Goal: Task Accomplishment & Management: Complete application form

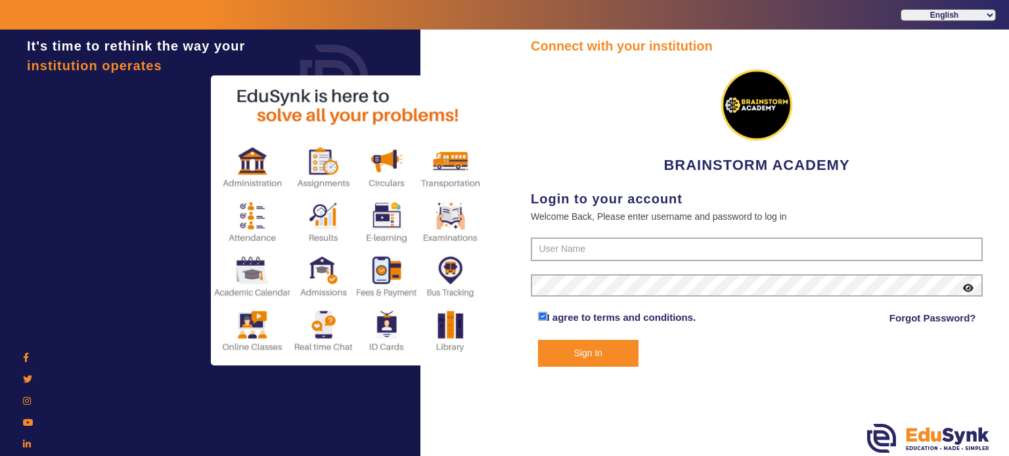
click at [611, 177] on div "Connect with your institution BRAINSTORM ACADEMY Login to your account Welcome …" at bounding box center [757, 201] width 452 height 331
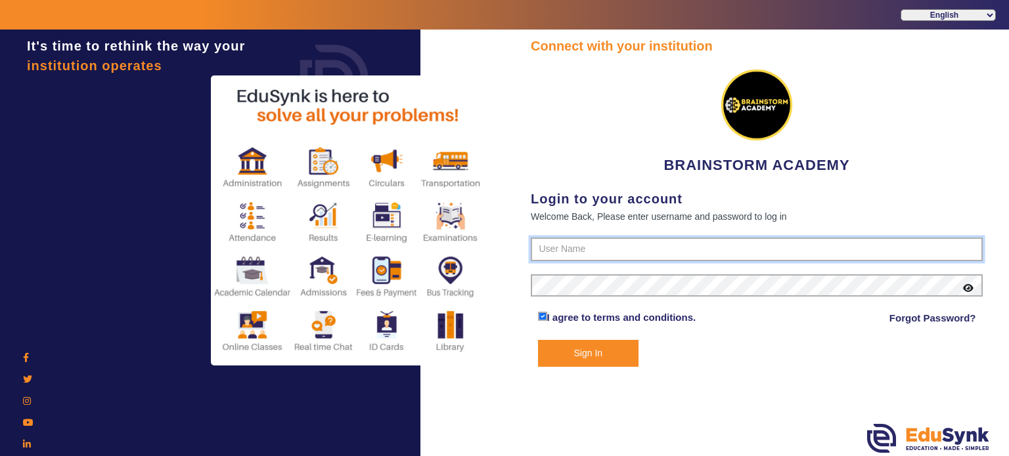
click at [602, 243] on input "text" at bounding box center [757, 250] width 452 height 24
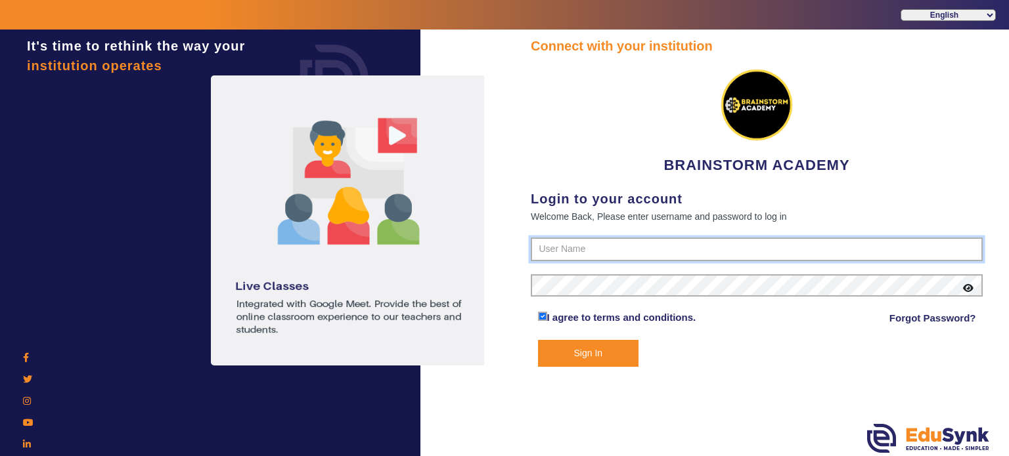
type input "8167555270"
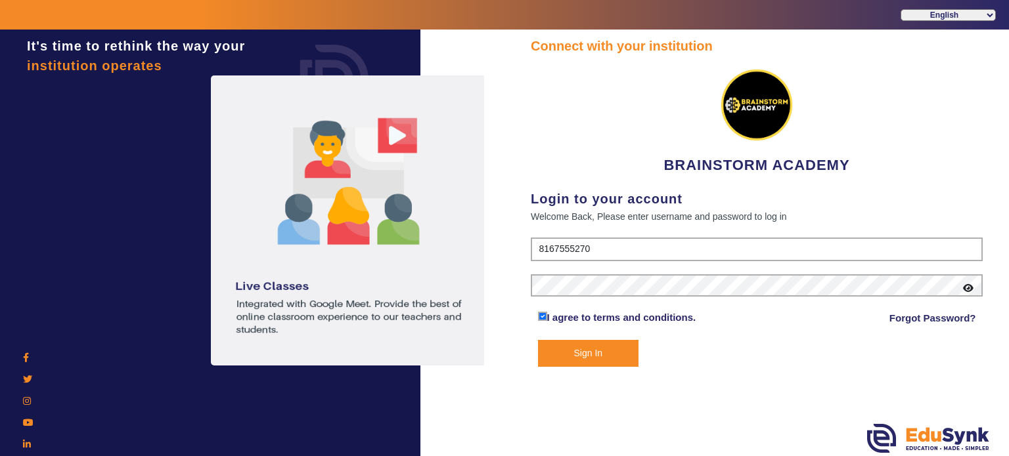
click at [591, 359] on button "Sign In" at bounding box center [588, 353] width 101 height 27
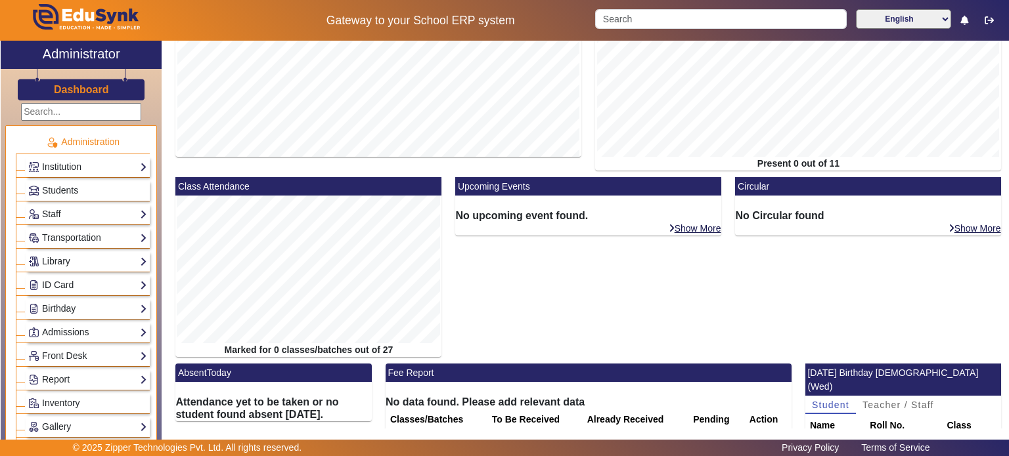
scroll to position [142, 0]
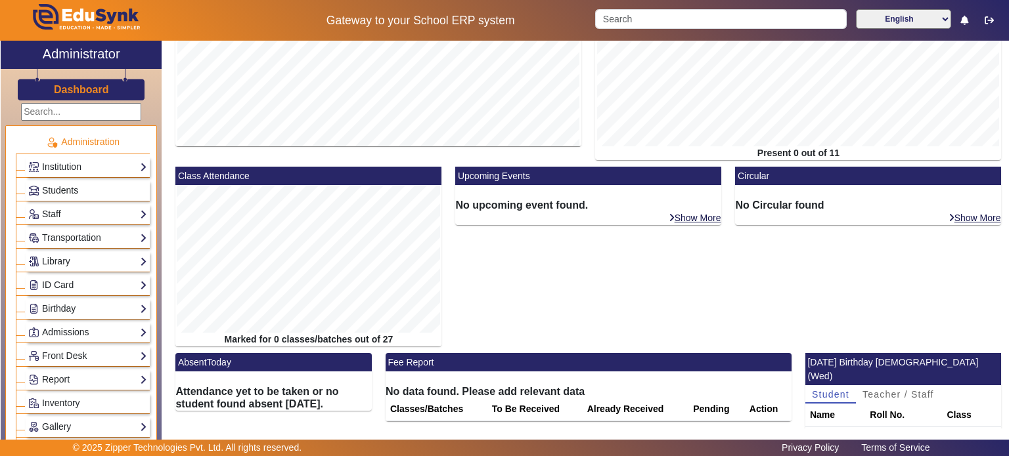
click at [58, 188] on span "Students" at bounding box center [60, 190] width 36 height 11
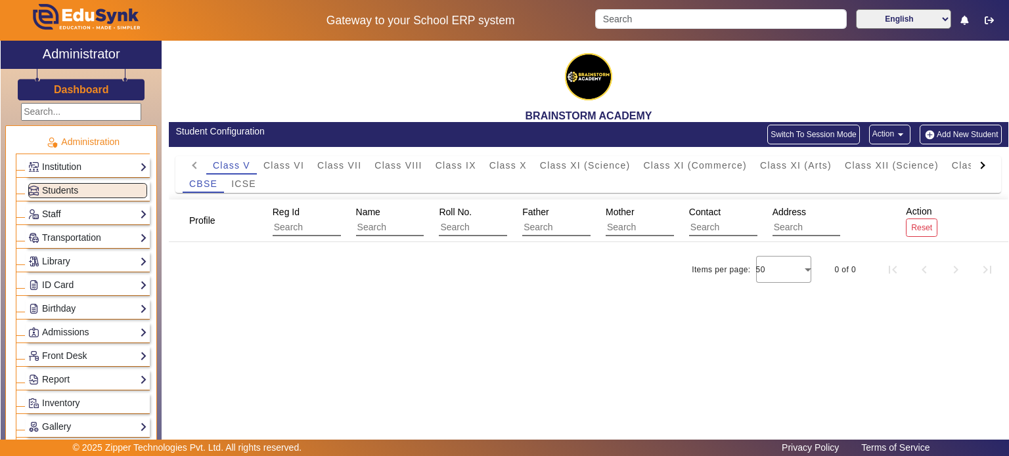
click at [56, 210] on link "Staff" at bounding box center [87, 214] width 119 height 15
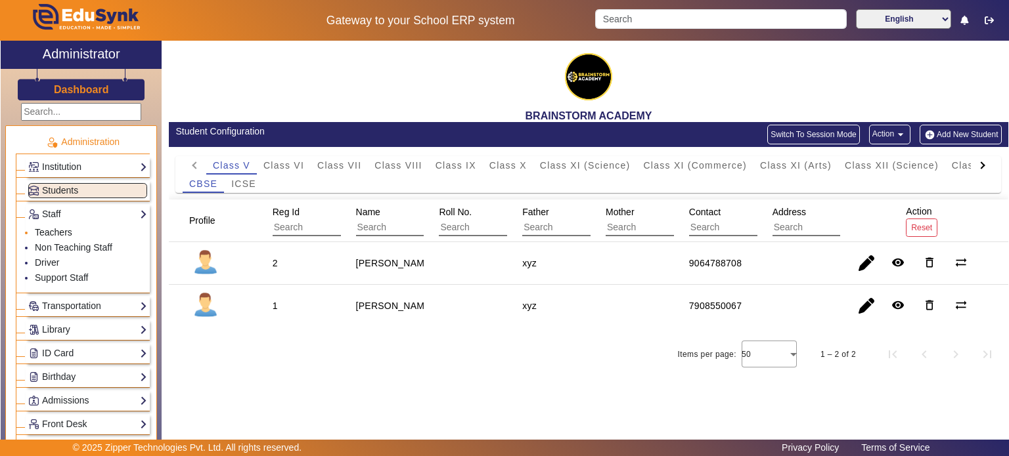
click at [59, 234] on link "Teachers" at bounding box center [53, 232] width 37 height 11
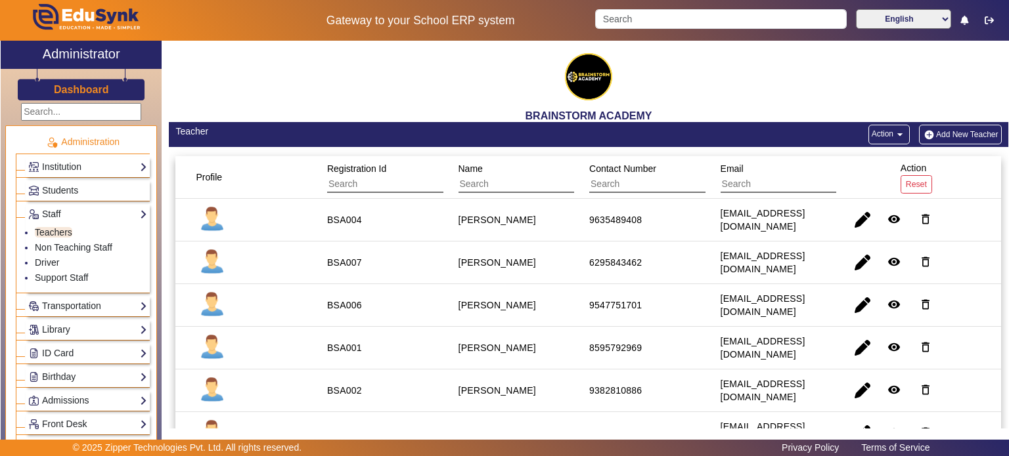
click at [958, 135] on button "Add New Teacher" at bounding box center [960, 135] width 83 height 20
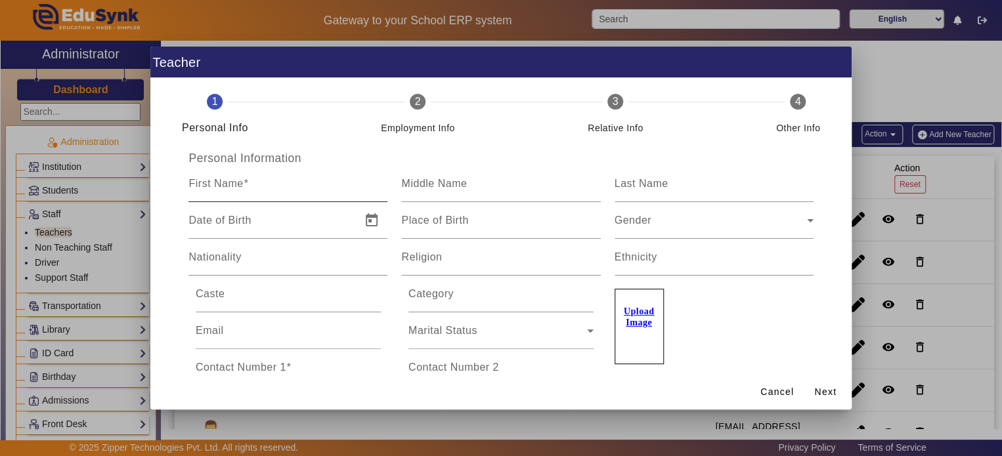
click at [244, 187] on span at bounding box center [246, 183] width 5 height 11
click at [244, 187] on input "First Name" at bounding box center [287, 189] width 199 height 16
type input "HEAD OF"
click at [476, 187] on input "Middle Name" at bounding box center [500, 189] width 199 height 16
type input "OF"
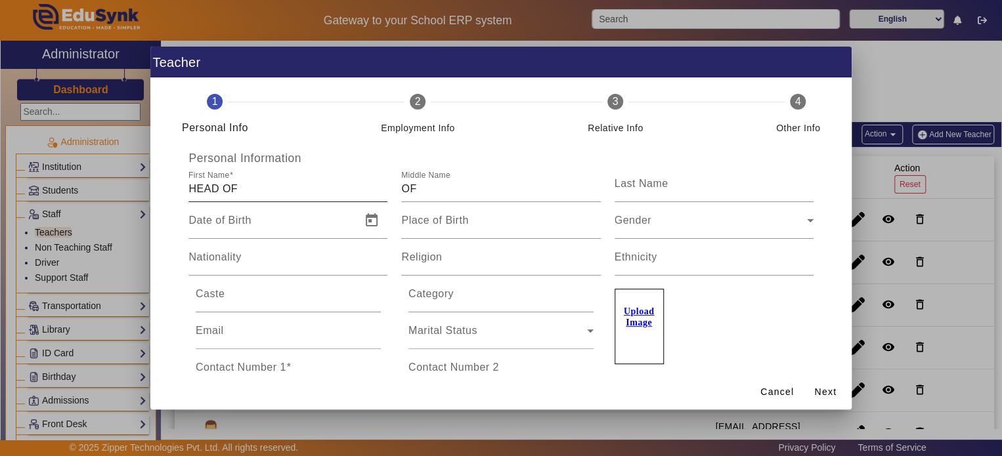
click at [244, 178] on div "First Name HEAD OF" at bounding box center [287, 184] width 199 height 37
type input "HEAD"
click at [625, 183] on mat-label "Last Name" at bounding box center [642, 183] width 54 height 11
click at [625, 183] on input "Last Name" at bounding box center [714, 189] width 199 height 16
click at [630, 188] on input "OPERATIONS" at bounding box center [714, 189] width 199 height 16
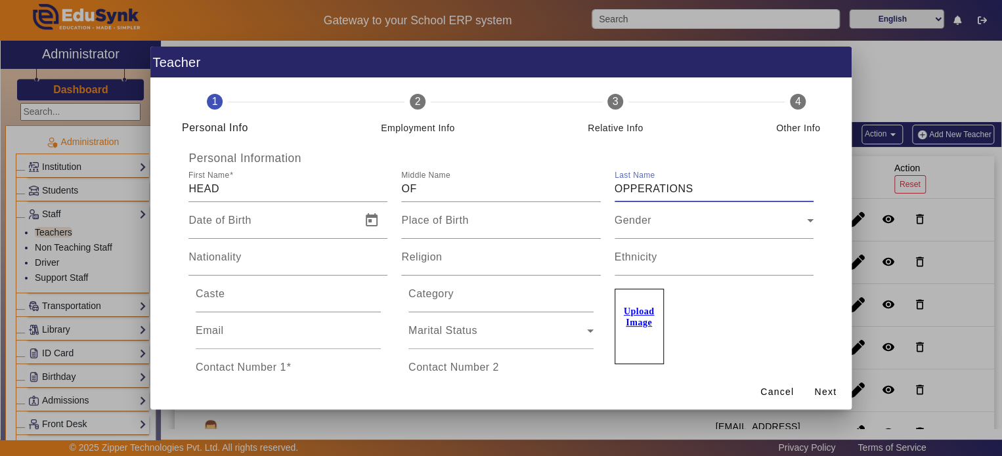
click at [630, 188] on input "OPPERATIONS" at bounding box center [714, 189] width 199 height 16
type input "OPERATIONS"
click at [372, 222] on span "Open calendar" at bounding box center [372, 221] width 32 height 32
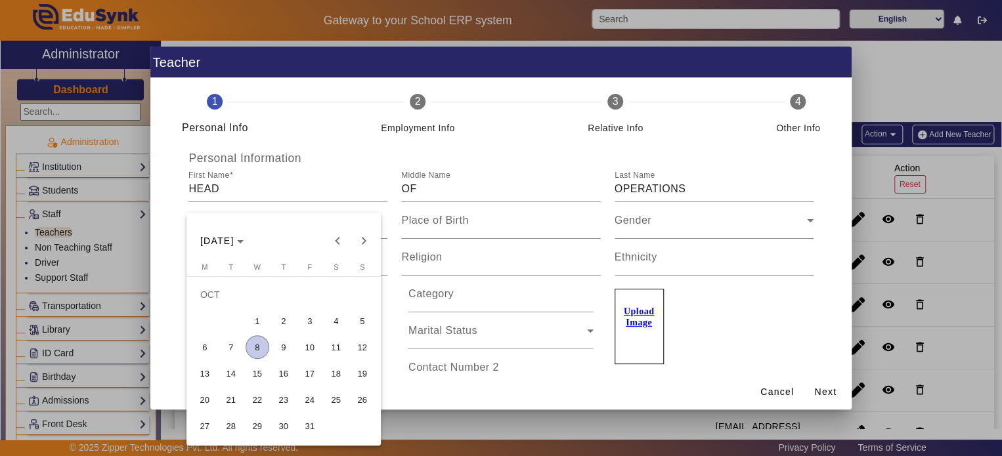
click at [365, 182] on div at bounding box center [501, 228] width 1002 height 456
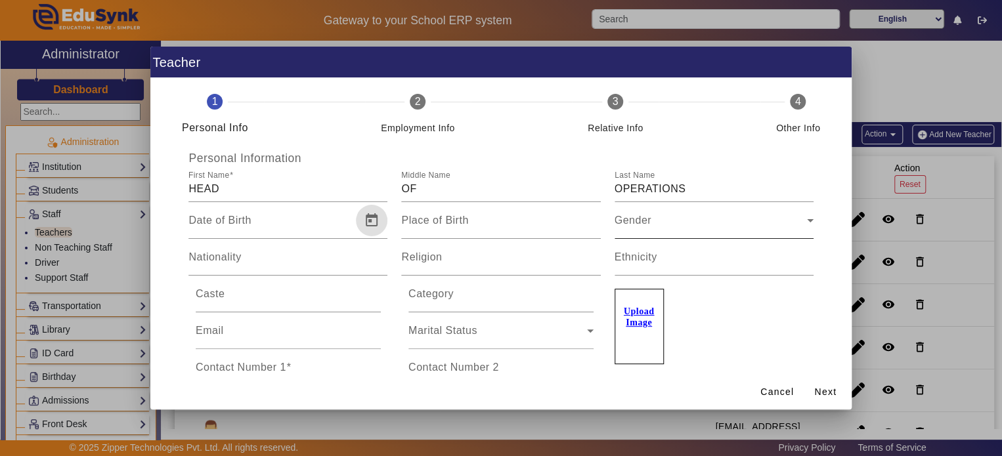
click at [718, 220] on div "Gender" at bounding box center [711, 226] width 192 height 16
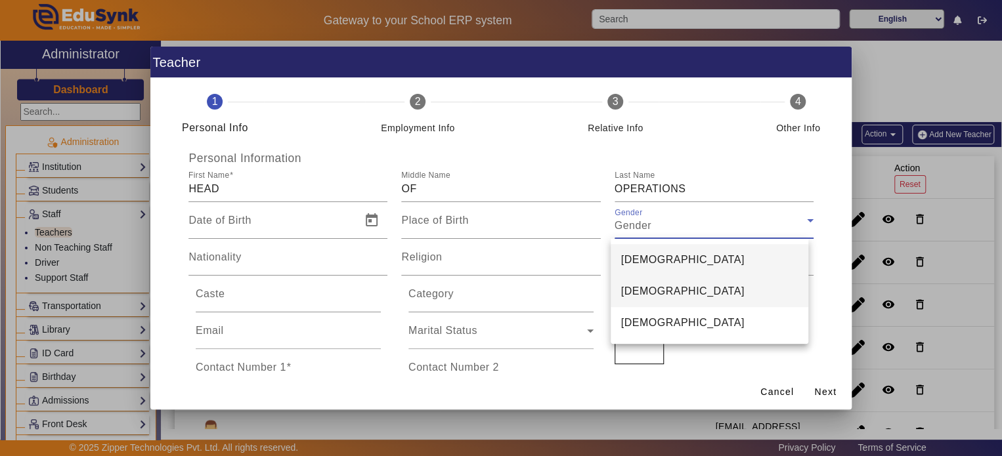
click at [708, 303] on mat-option "[DEMOGRAPHIC_DATA]" at bounding box center [710, 292] width 198 height 32
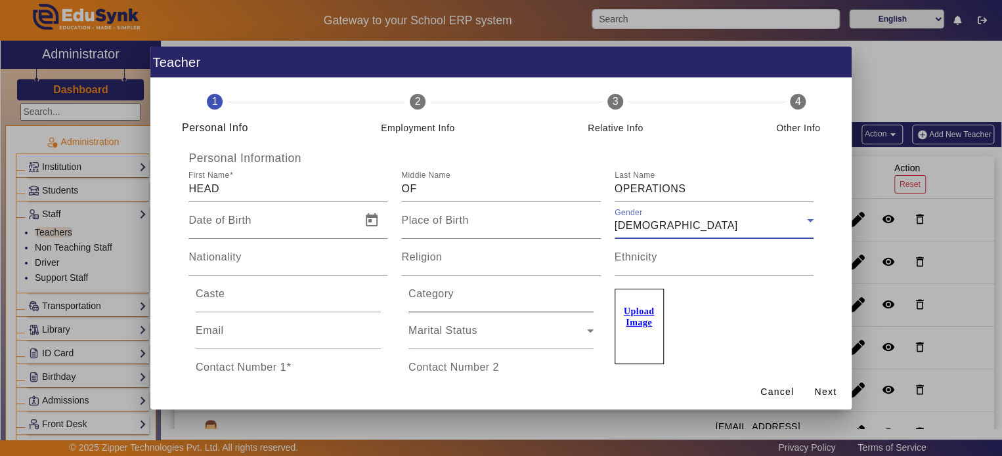
scroll to position [131, 0]
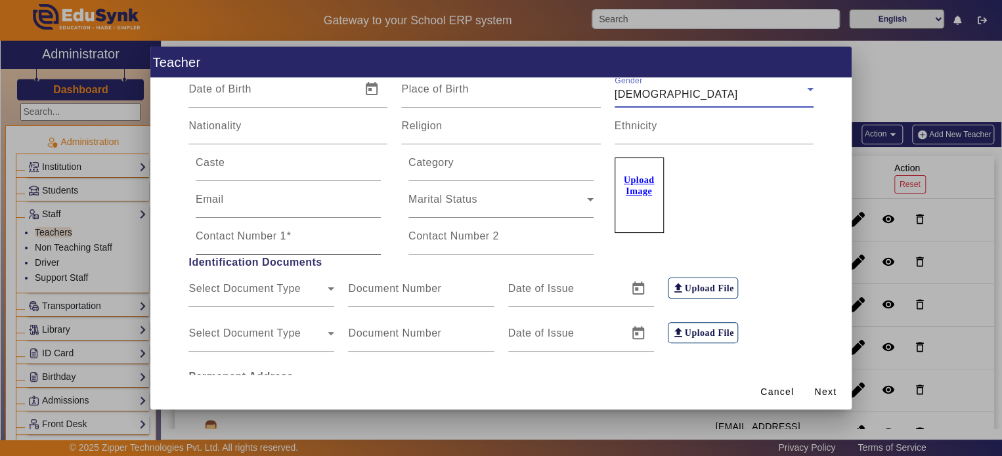
click at [220, 235] on mat-label "Contact Number 1" at bounding box center [241, 236] width 91 height 11
click at [220, 235] on input "Contact Number 1" at bounding box center [288, 242] width 185 height 16
type input "8167555380"
click at [799, 244] on div "Upload Image" at bounding box center [714, 199] width 213 height 110
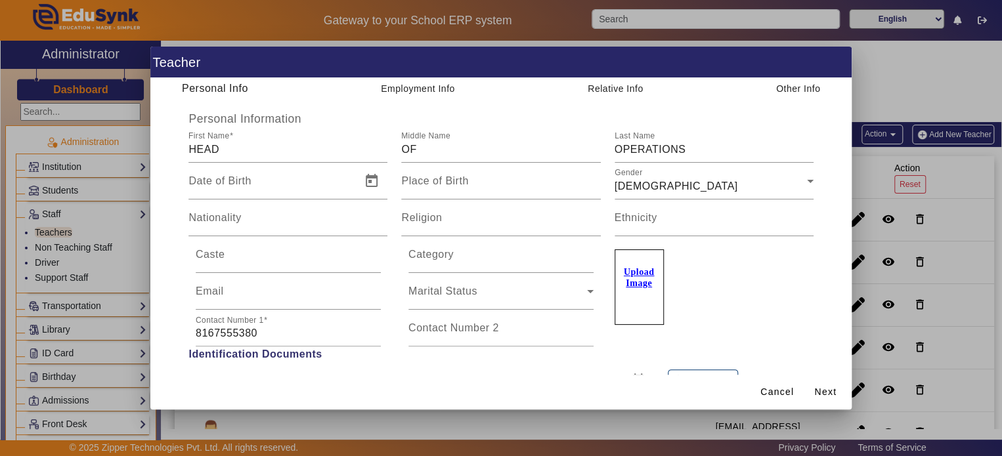
scroll to position [0, 0]
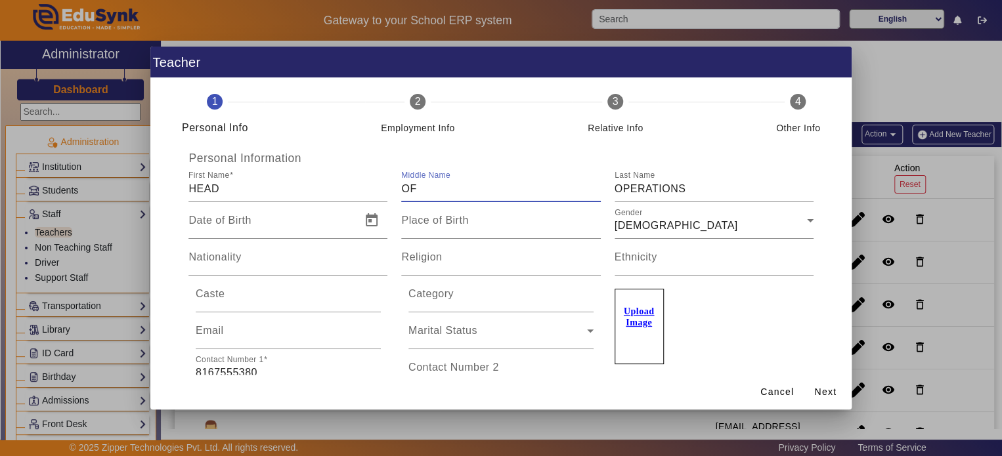
click at [419, 186] on input "OF" at bounding box center [500, 189] width 199 height 16
click at [733, 307] on div "Upload Image" at bounding box center [714, 320] width 199 height 89
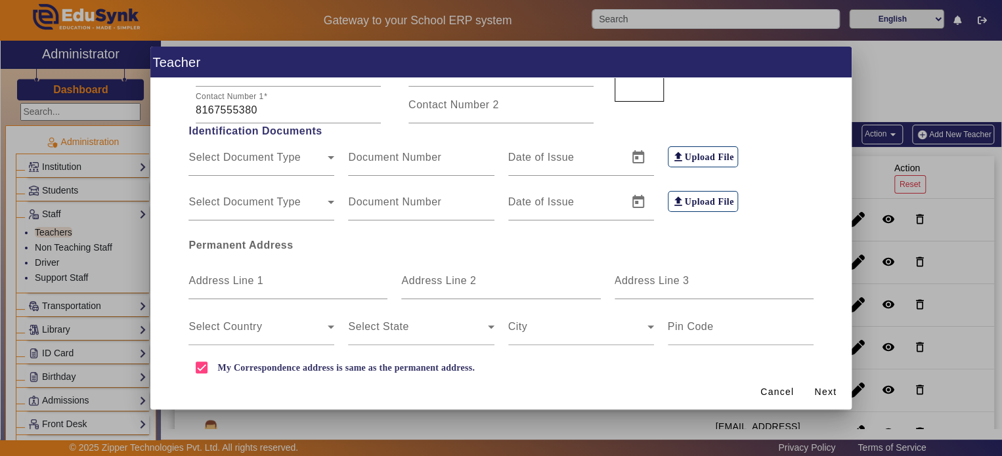
scroll to position [296, 0]
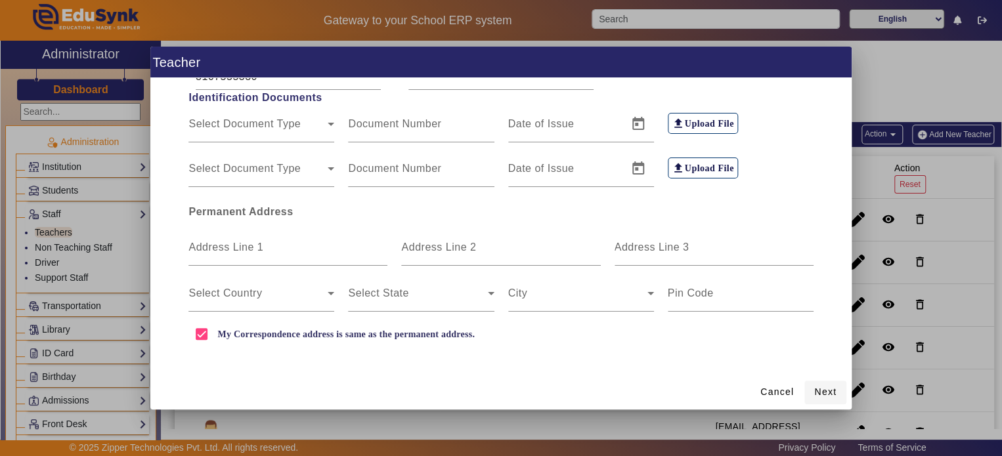
click at [820, 389] on span "Next" at bounding box center [825, 393] width 22 height 14
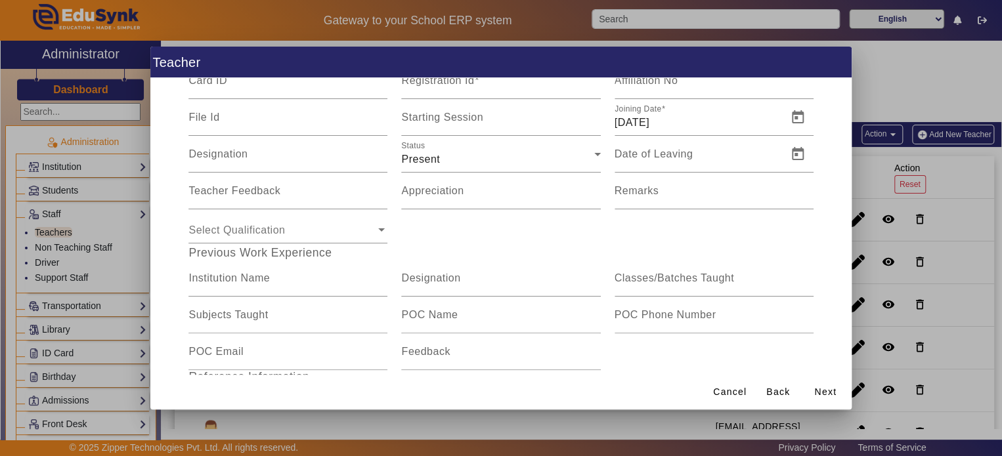
scroll to position [0, 0]
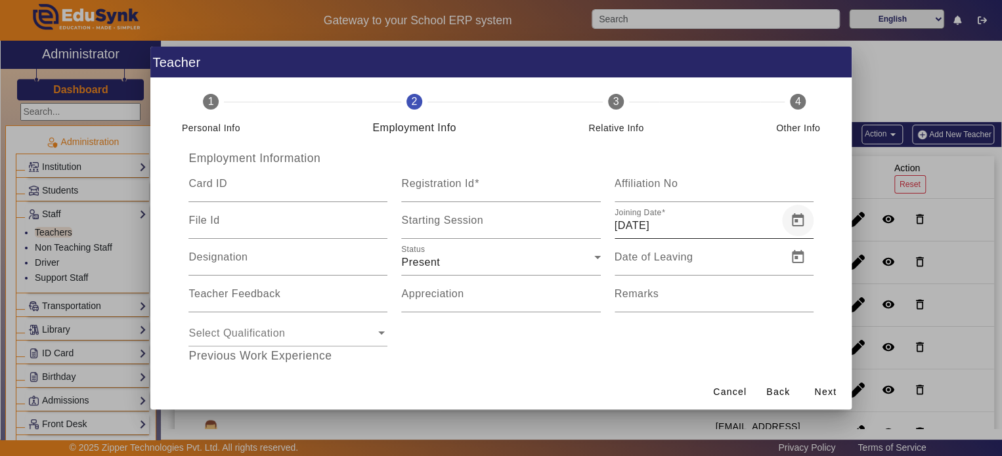
click at [794, 220] on span "Open calendar" at bounding box center [798, 221] width 32 height 32
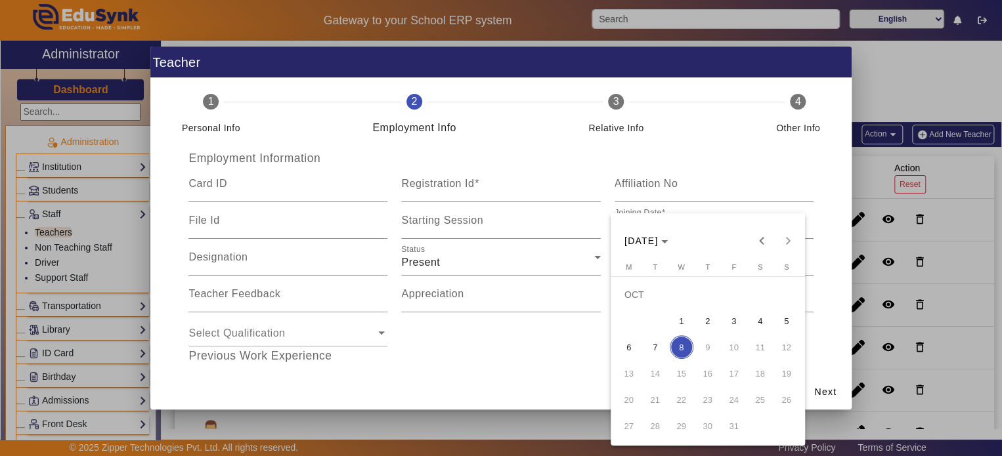
click at [682, 317] on span "1" at bounding box center [682, 321] width 24 height 24
type input "[DATE]"
click at [793, 349] on h5 "Previous Work Experience" at bounding box center [501, 356] width 638 height 14
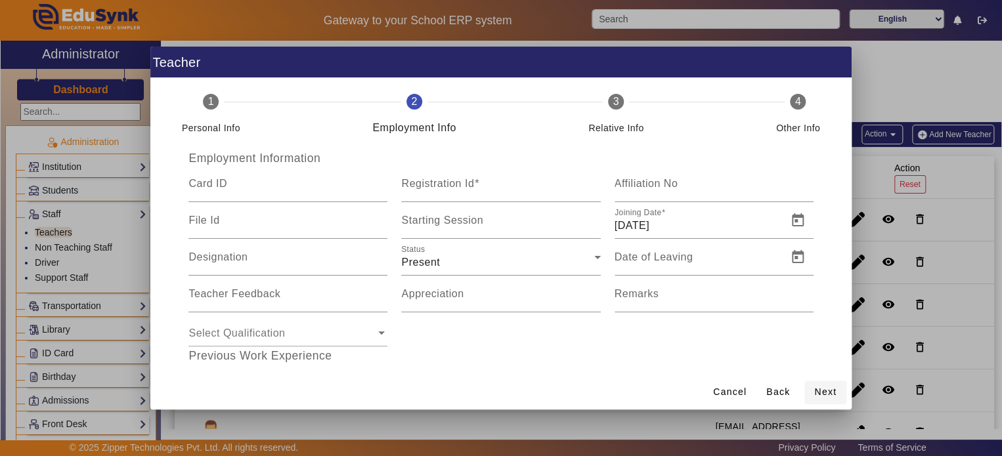
click at [820, 391] on span "Next" at bounding box center [825, 393] width 22 height 14
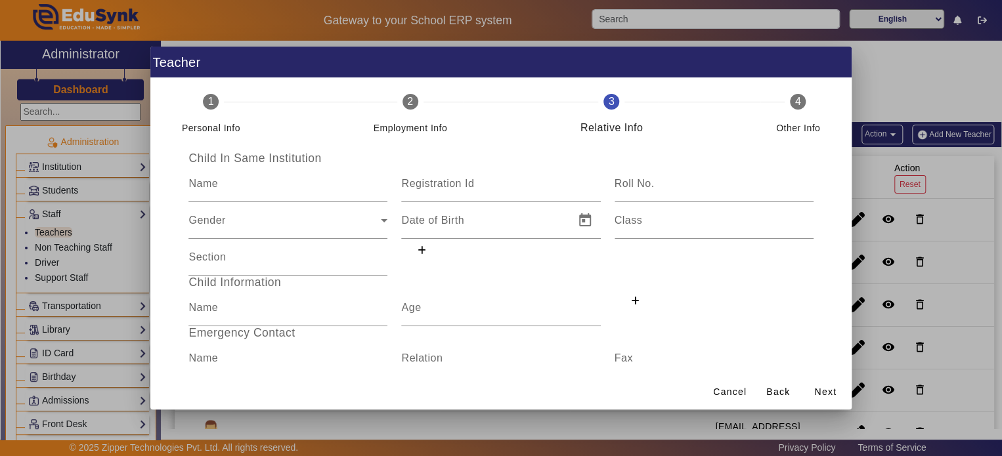
scroll to position [68, 0]
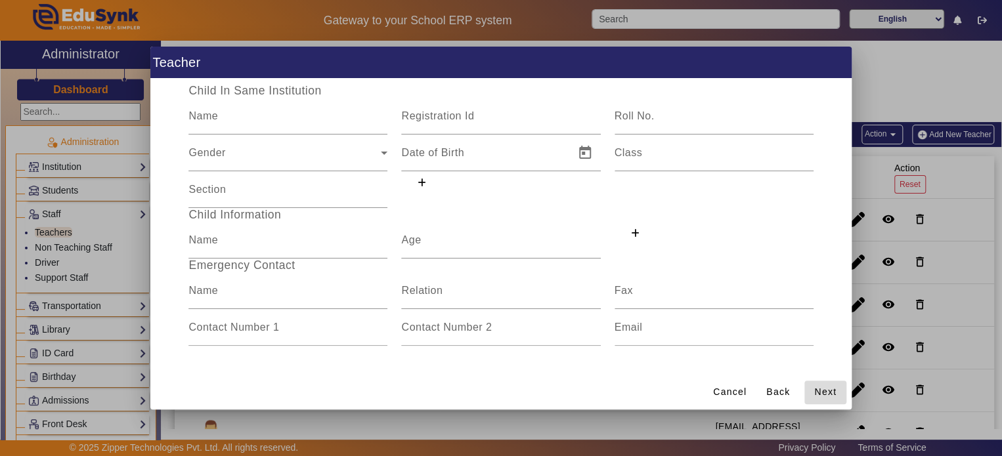
click at [818, 394] on span "Next" at bounding box center [825, 393] width 22 height 14
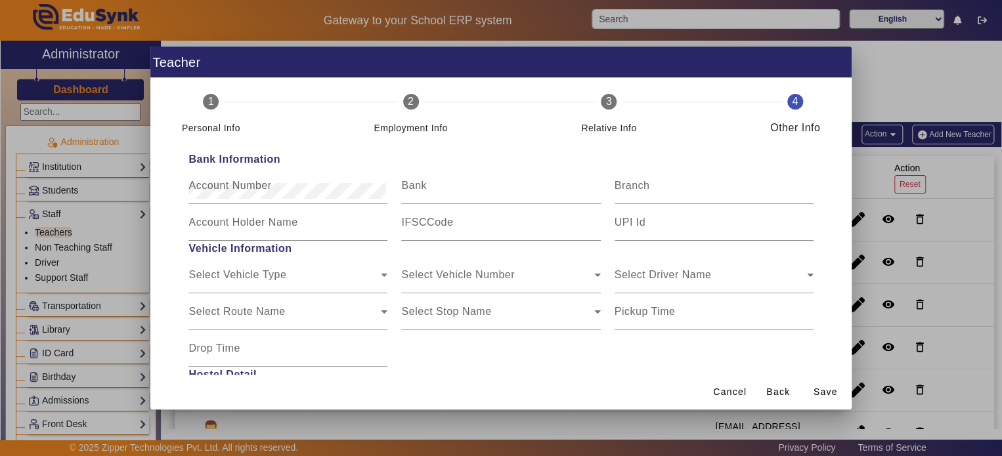
scroll to position [360, 0]
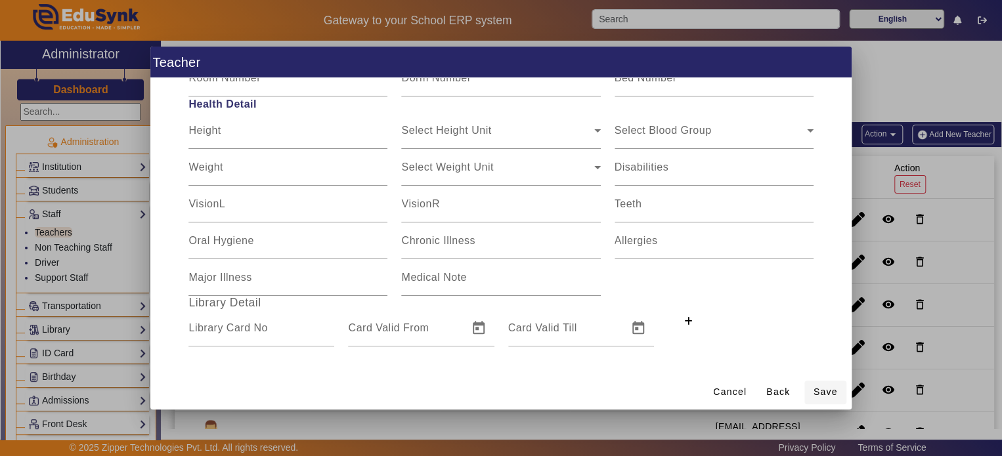
click at [829, 386] on span "Save" at bounding box center [826, 393] width 24 height 14
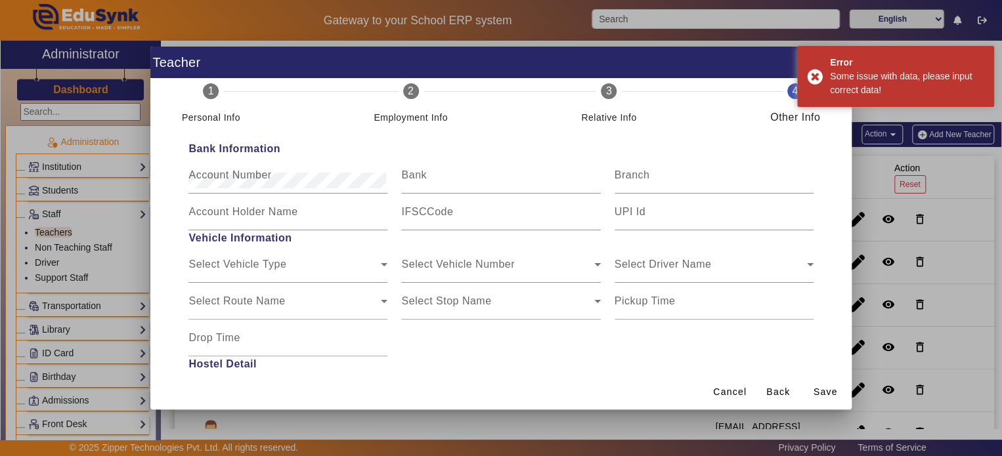
scroll to position [0, 0]
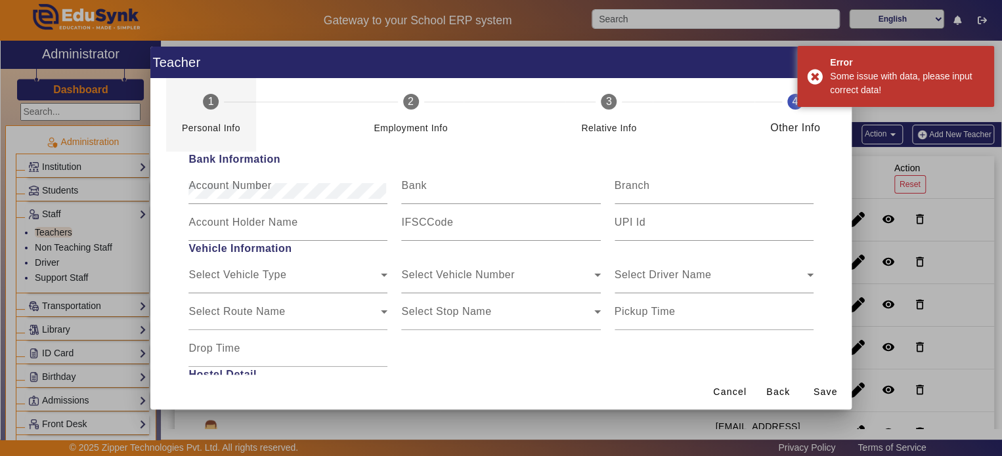
click at [215, 105] on div "1" at bounding box center [211, 102] width 16 height 16
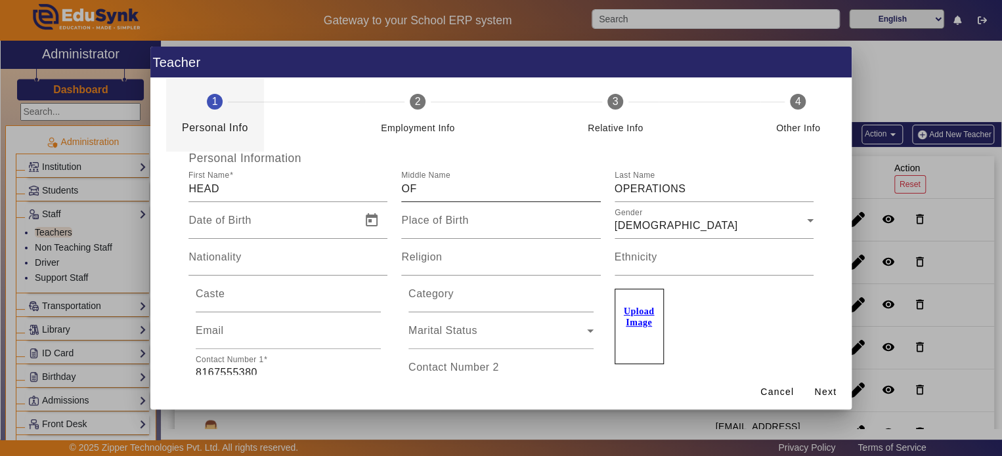
click at [433, 192] on input "OF" at bounding box center [500, 189] width 199 height 16
type input "O"
click at [694, 194] on input "OPERATIONS" at bounding box center [714, 189] width 199 height 16
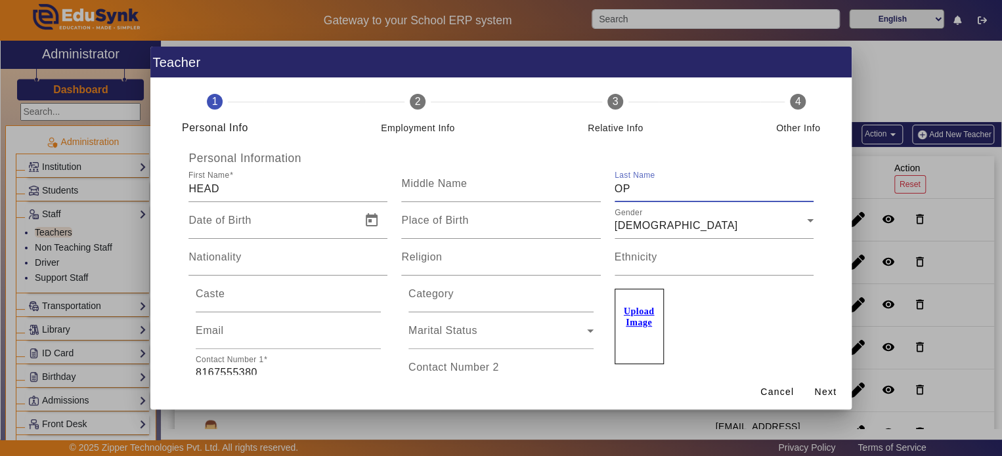
type input "O"
type input "MAM"
click at [785, 330] on div "Upload Image" at bounding box center [714, 320] width 199 height 89
click at [831, 386] on span "Next" at bounding box center [825, 393] width 22 height 14
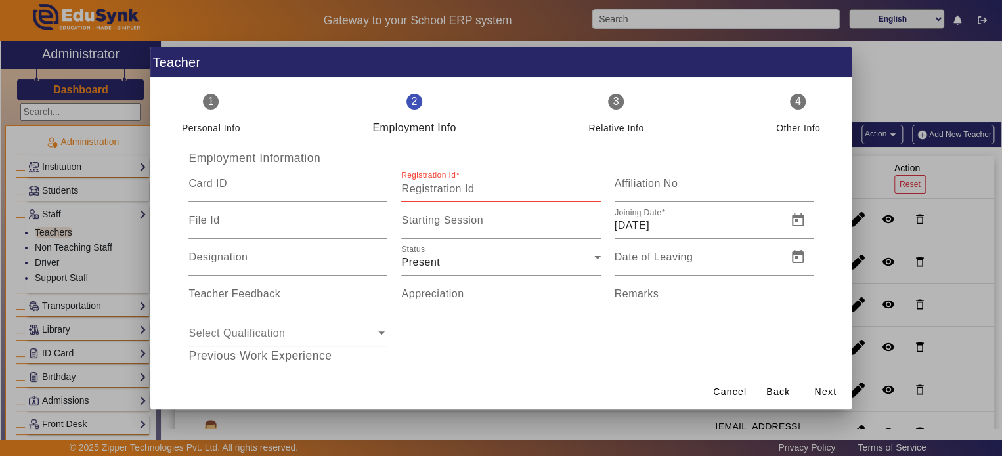
click at [470, 196] on input "Registration Id" at bounding box center [500, 189] width 199 height 16
click at [205, 110] on div "Personal Info" at bounding box center [211, 123] width 58 height 26
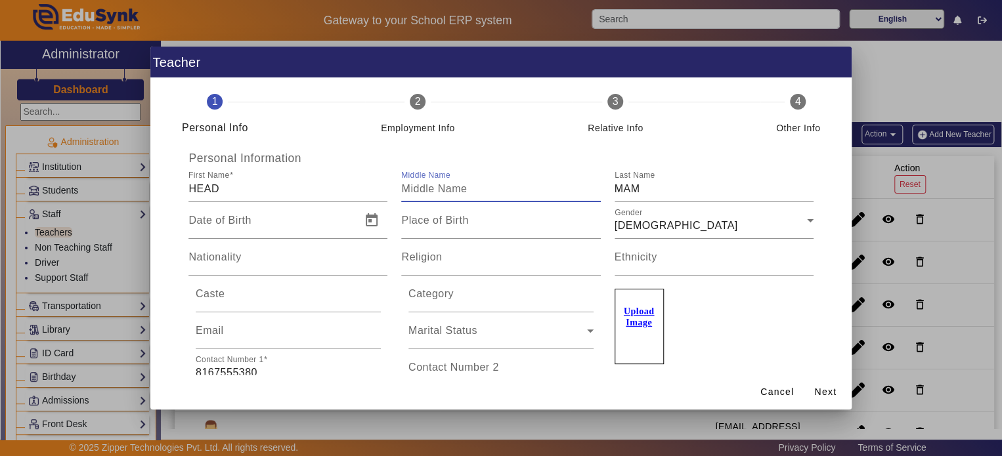
click at [468, 192] on input "Middle Name" at bounding box center [500, 189] width 199 height 16
type input "OF"
click at [663, 190] on input "MAM" at bounding box center [714, 189] width 199 height 16
type input "M"
type input "OPERATIONS"
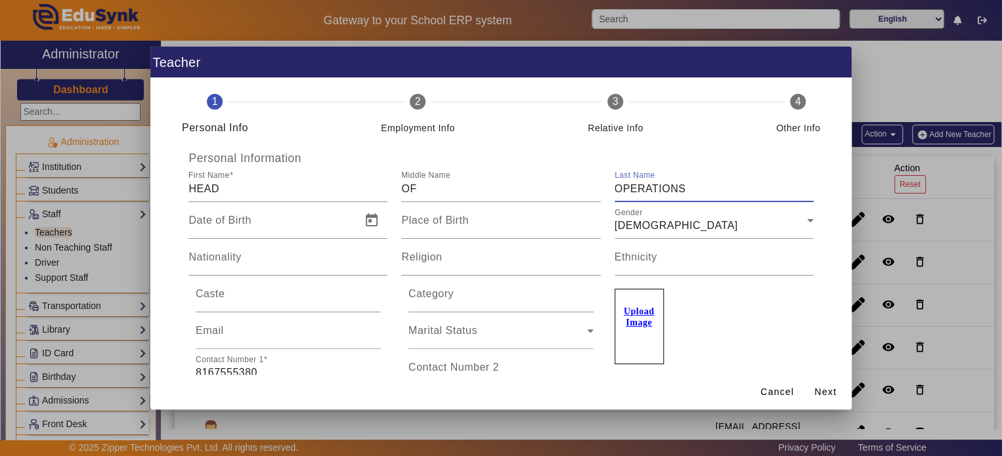
click at [410, 98] on div "2" at bounding box center [418, 102] width 16 height 16
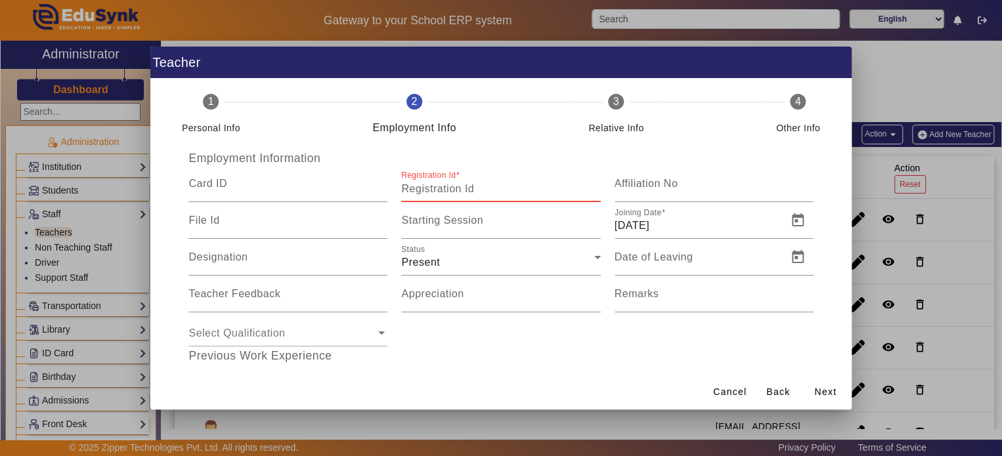
click at [474, 194] on input "Registration Id" at bounding box center [500, 189] width 199 height 16
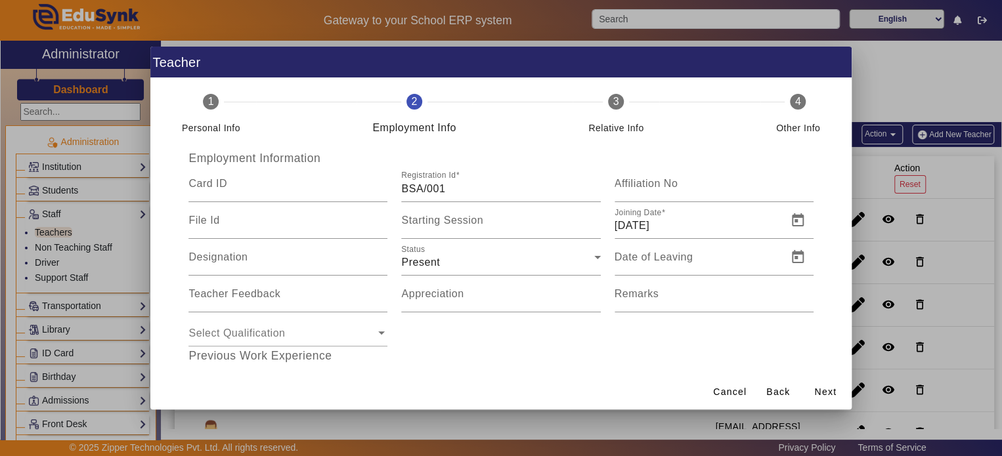
drag, startPoint x: 342, startPoint y: 64, endPoint x: 345, endPoint y: 148, distance: 84.1
click at [0, 0] on app-form "Teacher 1 Personal Info 2 Employment Info 3 Relative Info 4 Other Info Personal…" at bounding box center [0, 0] width 0 height 0
click at [475, 192] on input "BSA/001" at bounding box center [500, 189] width 199 height 16
type input "BSA/100"
click at [642, 325] on div "Select Qualification" at bounding box center [501, 331] width 638 height 37
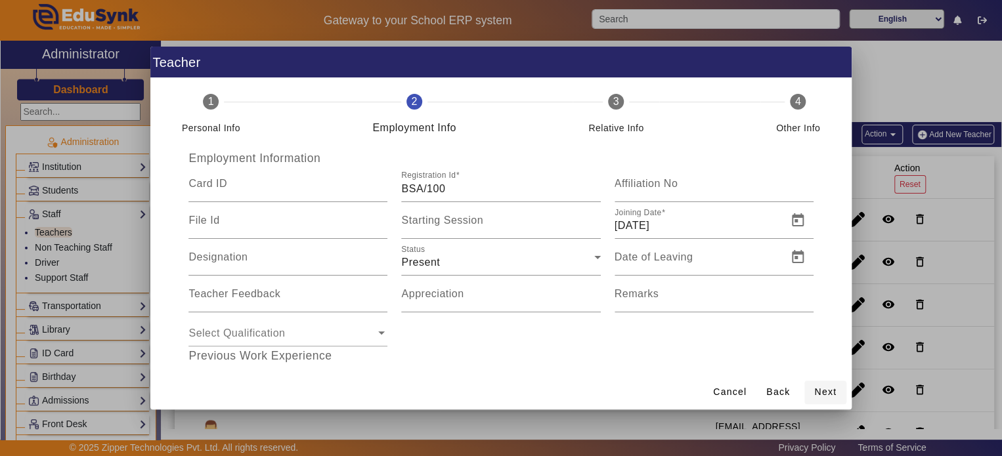
click at [822, 386] on span "Next" at bounding box center [825, 393] width 22 height 14
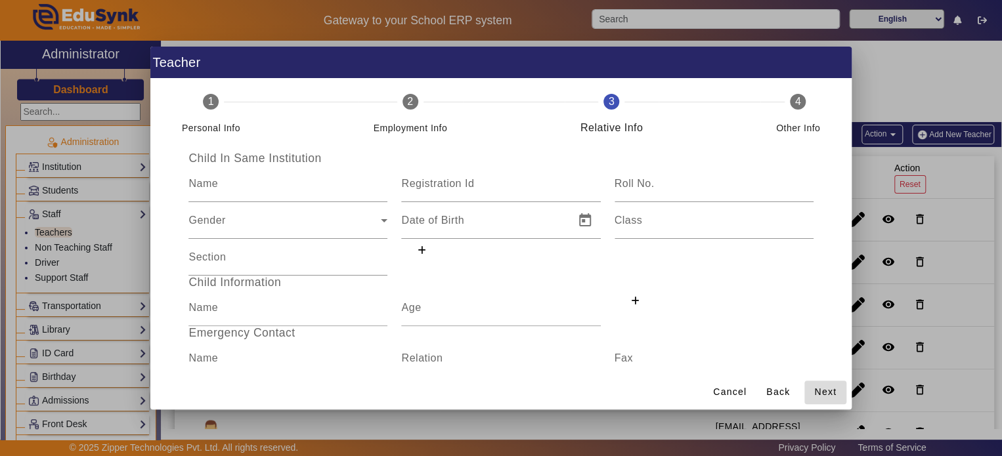
click at [822, 386] on span "Next" at bounding box center [825, 393] width 22 height 14
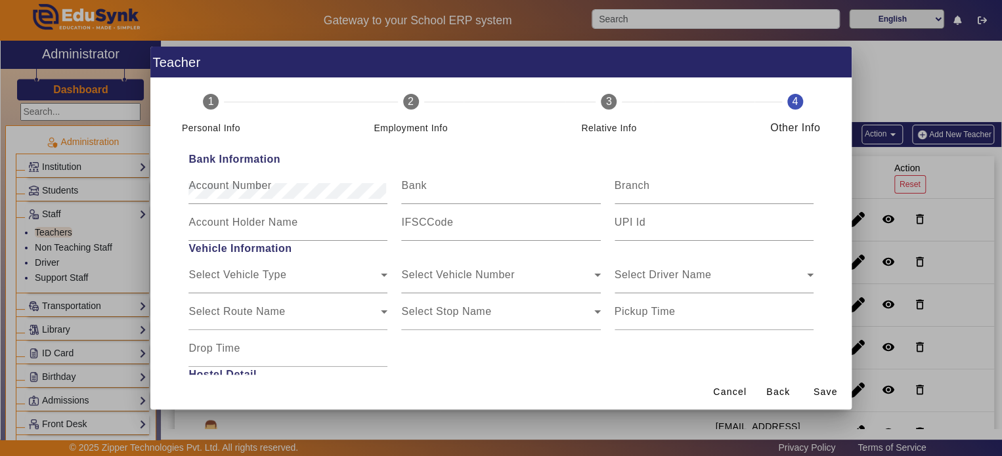
click at [822, 386] on span "Save" at bounding box center [826, 393] width 24 height 14
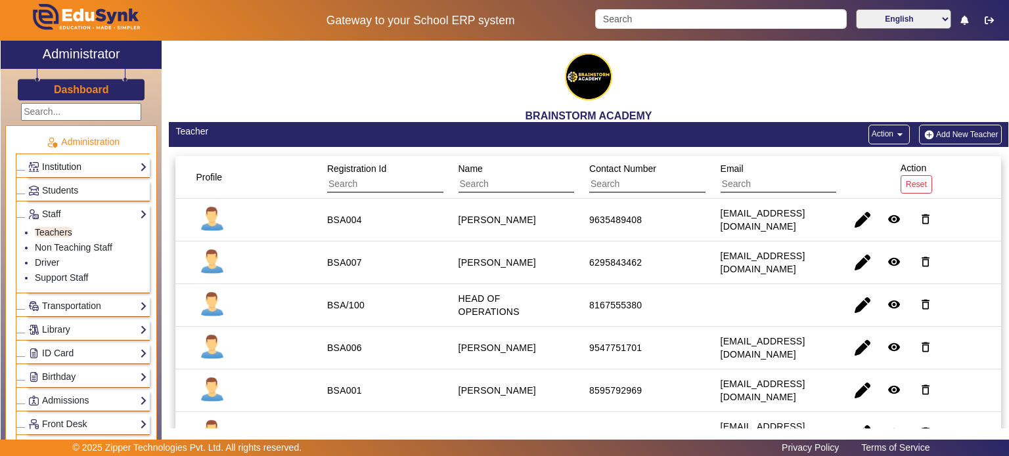
click at [114, 167] on link "Institution" at bounding box center [87, 167] width 119 height 15
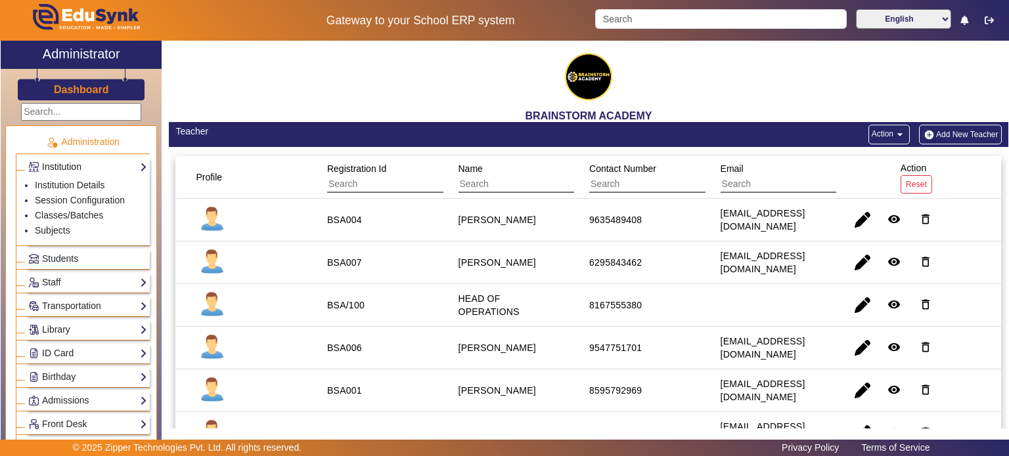
click at [114, 167] on link "Institution" at bounding box center [87, 167] width 119 height 15
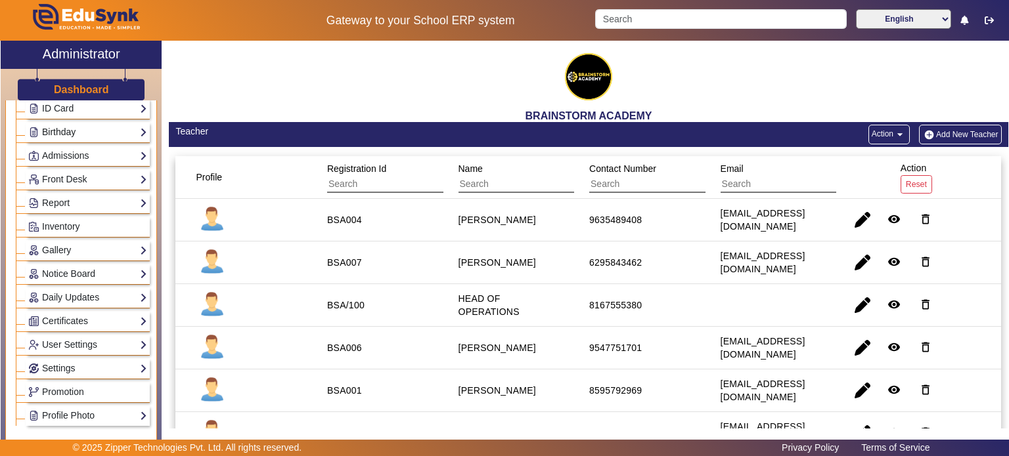
scroll to position [197, 0]
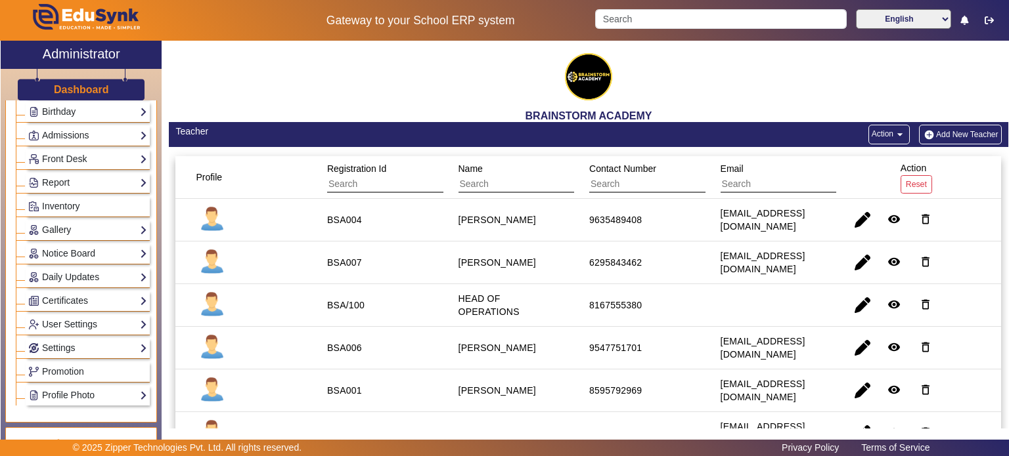
click at [102, 281] on div "Daily Updates List Add" at bounding box center [88, 277] width 124 height 20
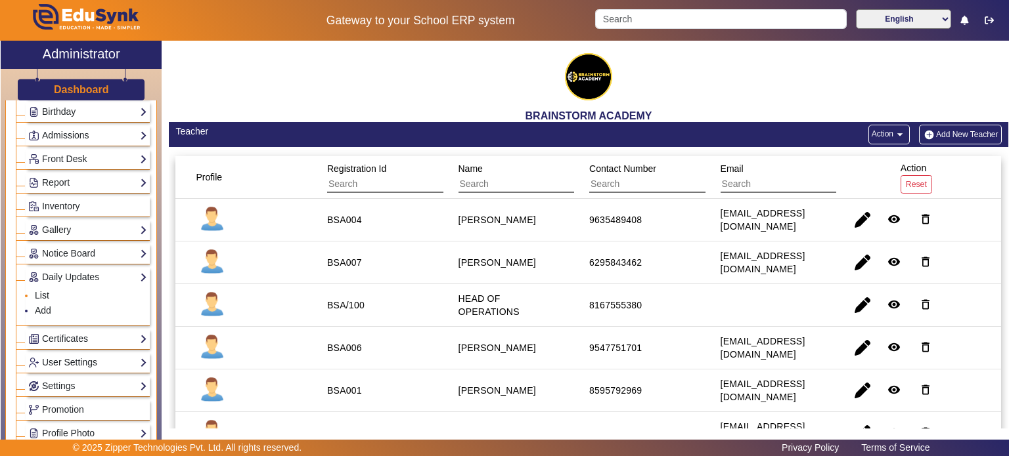
click at [45, 290] on link "List" at bounding box center [42, 295] width 14 height 11
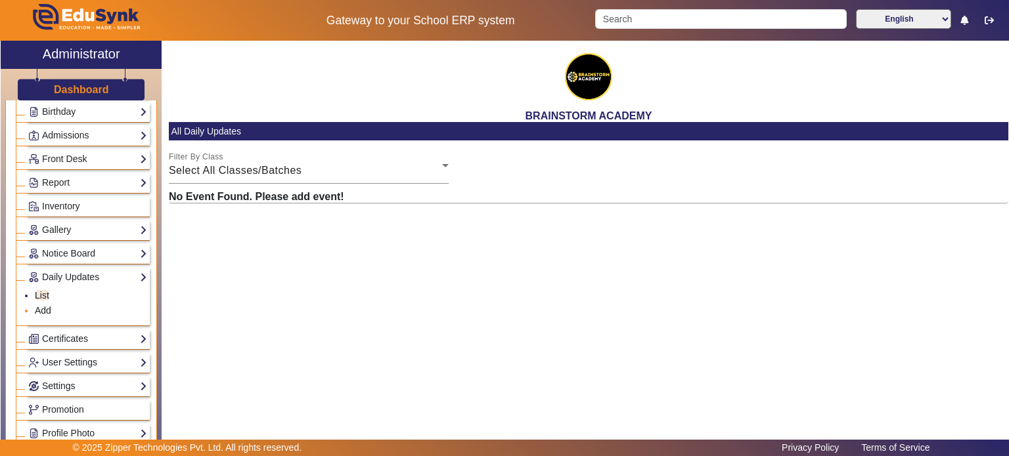
click at [41, 305] on link "Add" at bounding box center [43, 310] width 16 height 11
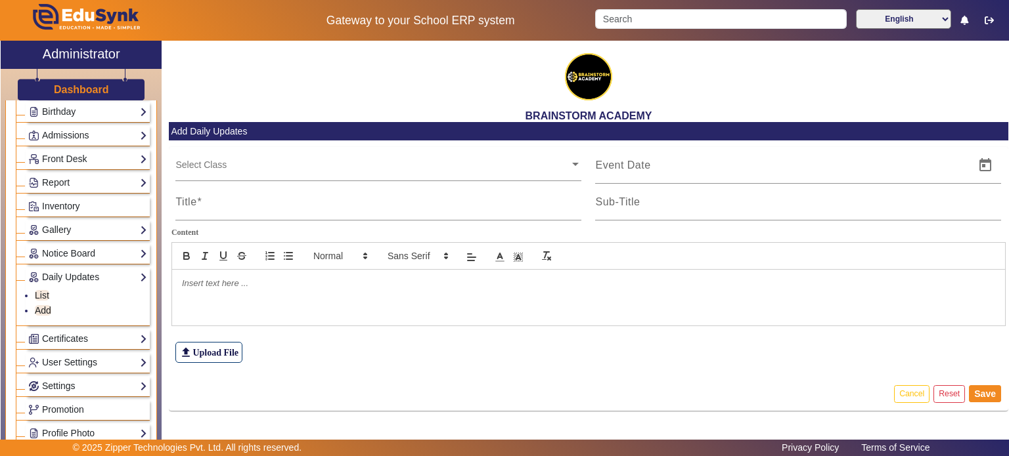
scroll to position [328, 0]
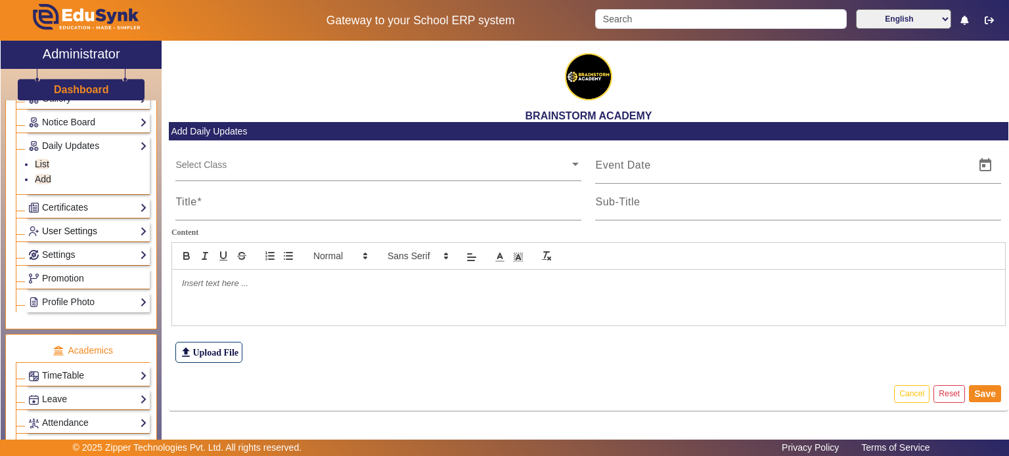
click at [109, 231] on link "User Settings" at bounding box center [87, 231] width 119 height 15
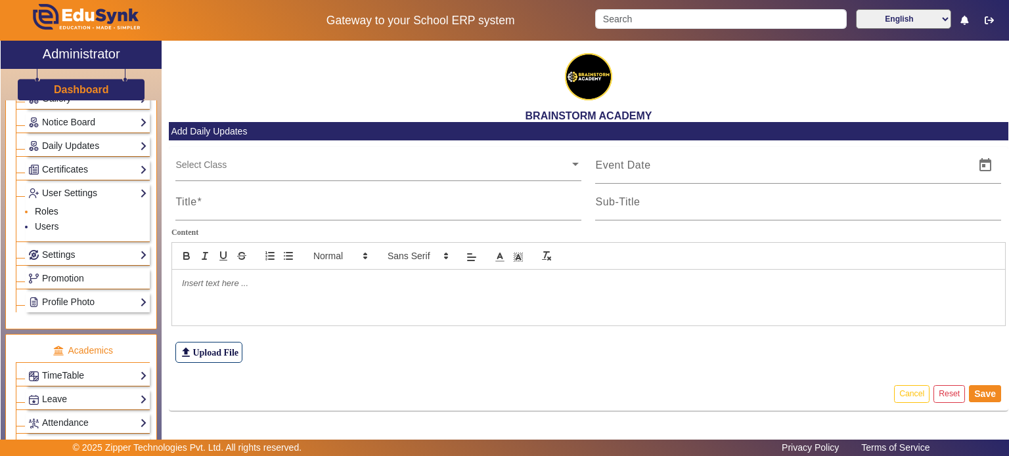
click at [51, 211] on link "Roles" at bounding box center [47, 211] width 24 height 11
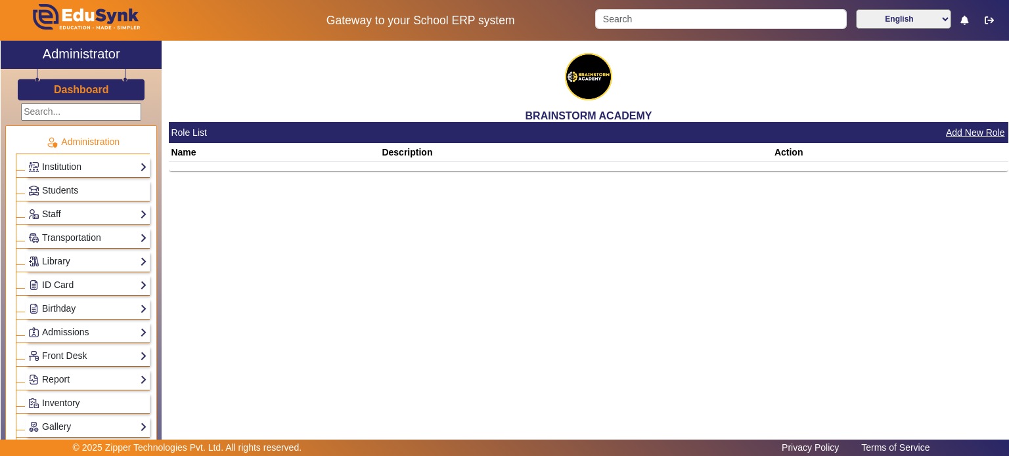
click at [83, 210] on link "Staff" at bounding box center [87, 214] width 119 height 15
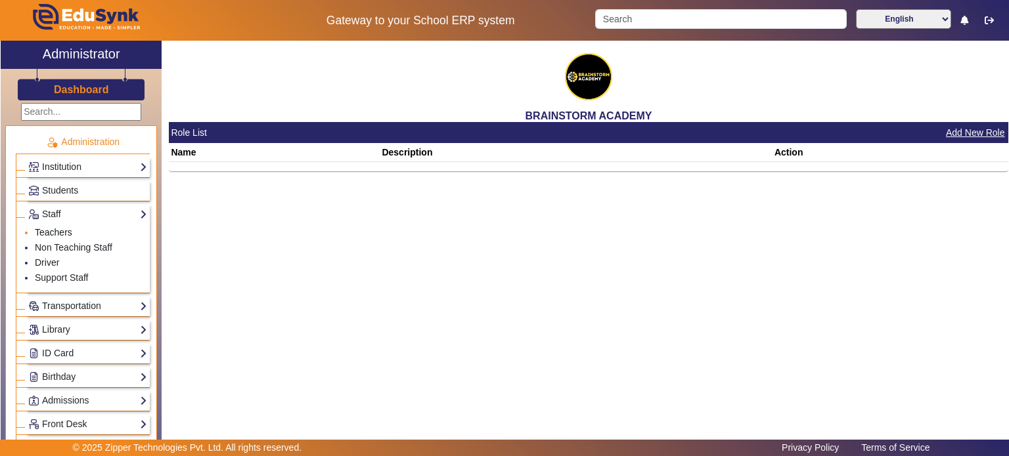
click at [71, 227] on link "Teachers" at bounding box center [53, 232] width 37 height 11
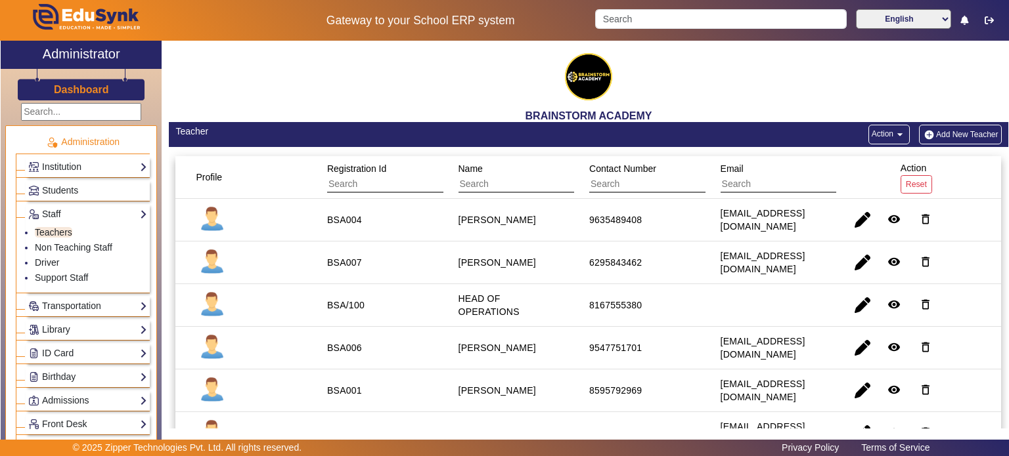
click at [893, 134] on mat-icon "arrow_drop_down" at bounding box center [899, 134] width 13 height 13
click at [908, 110] on div at bounding box center [504, 228] width 1009 height 456
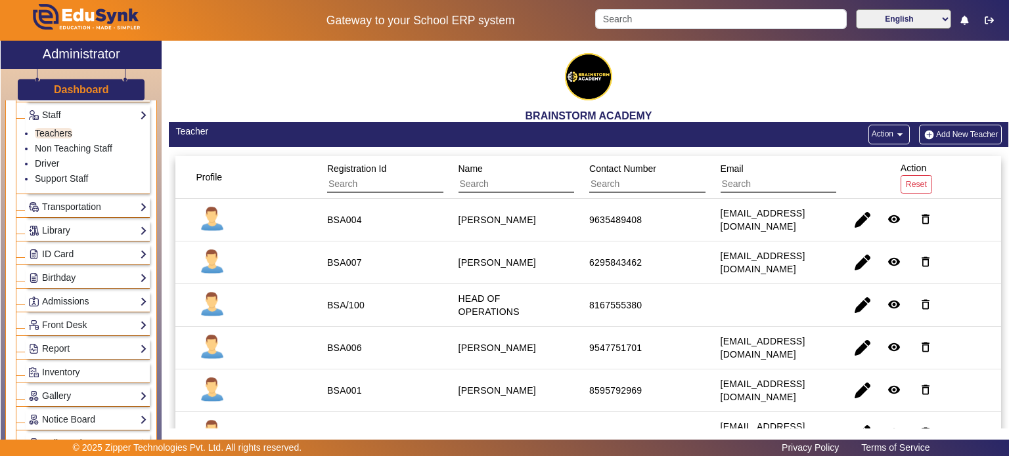
scroll to position [131, 0]
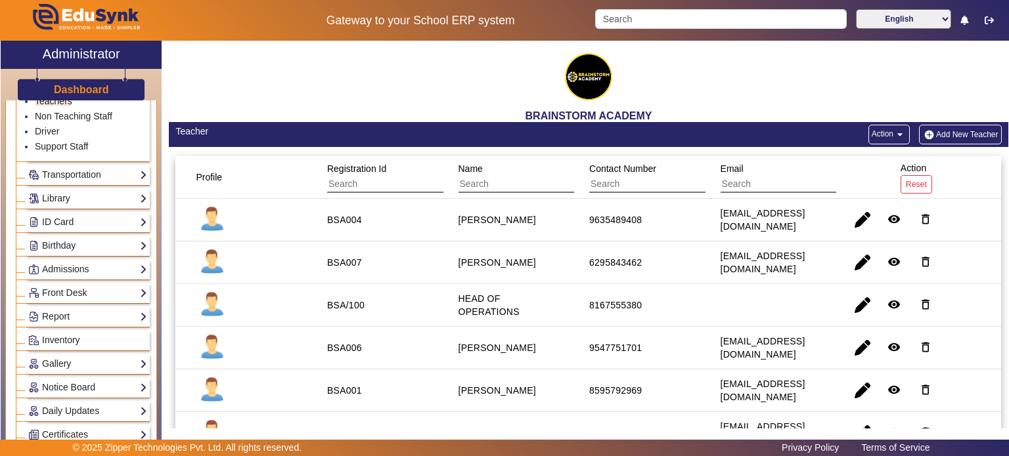
click at [81, 313] on link "Report" at bounding box center [87, 316] width 119 height 15
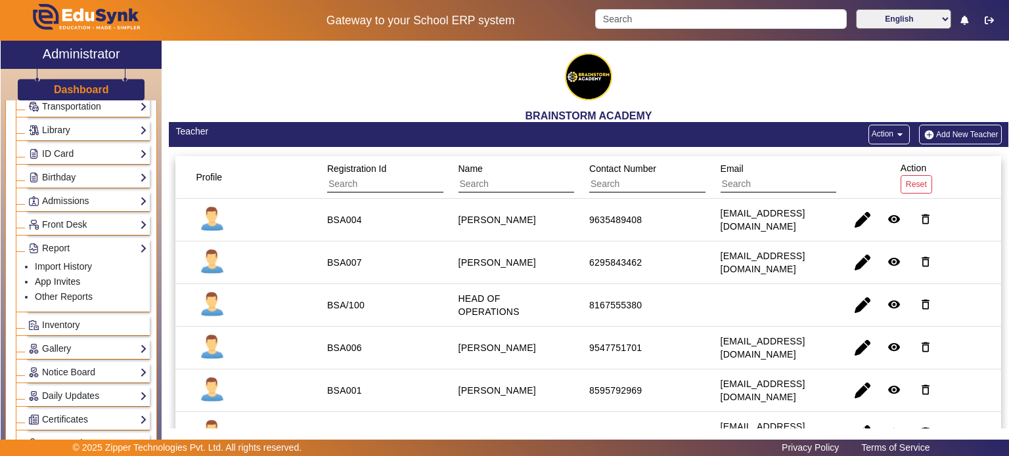
click at [68, 278] on link "App Invites" at bounding box center [57, 282] width 45 height 11
click at [59, 278] on link "App Invites" at bounding box center [57, 282] width 45 height 11
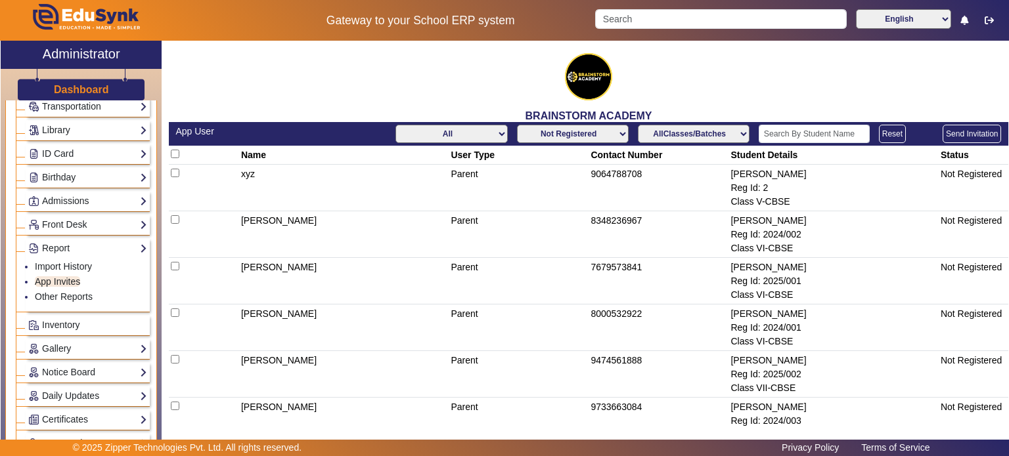
click at [485, 135] on select "All Teacher Parent Driver Support Staff" at bounding box center [451, 134] width 112 height 18
select select "Teacher"
click at [395, 125] on select "All Teacher Parent Driver Support Staff" at bounding box center [451, 134] width 112 height 18
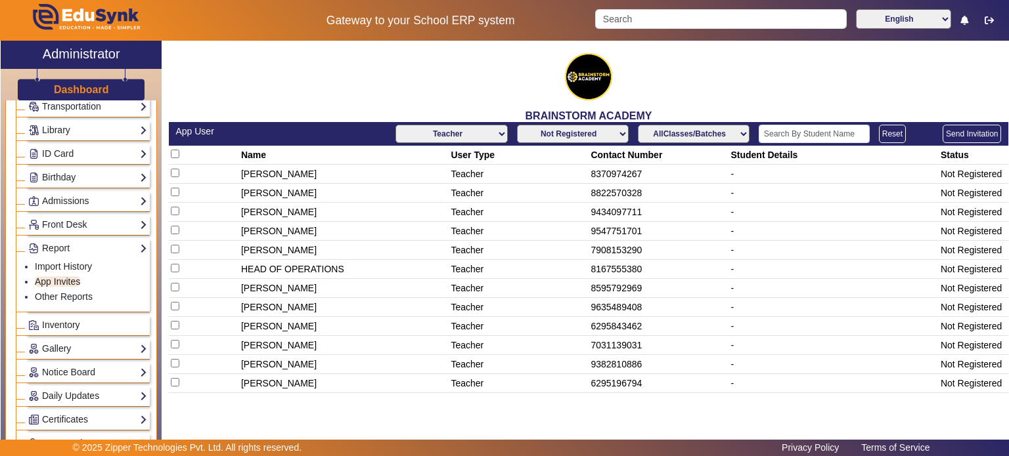
click at [175, 267] on input "checkbox" at bounding box center [175, 268] width 9 height 9
checkbox input "true"
click at [962, 136] on button "Send Invitation" at bounding box center [971, 134] width 58 height 18
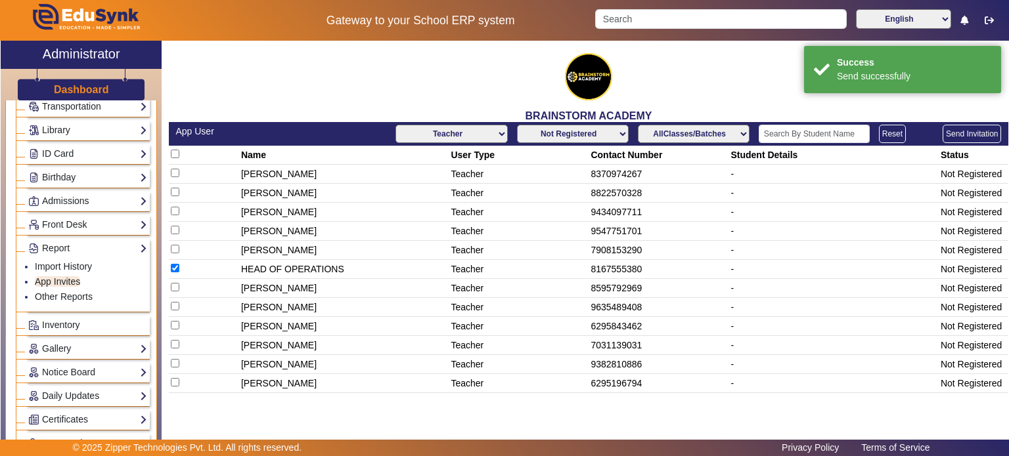
select select "All"
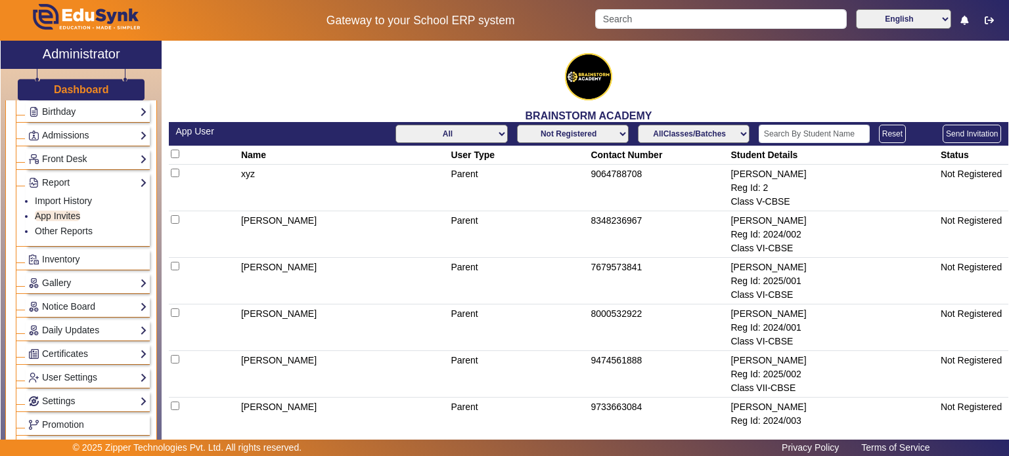
scroll to position [328, 0]
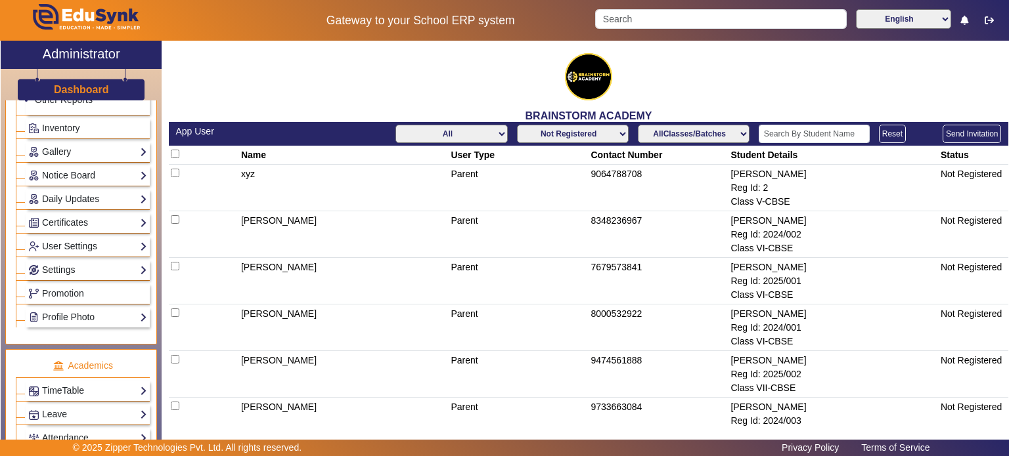
click at [58, 265] on link "Settings" at bounding box center [87, 270] width 119 height 15
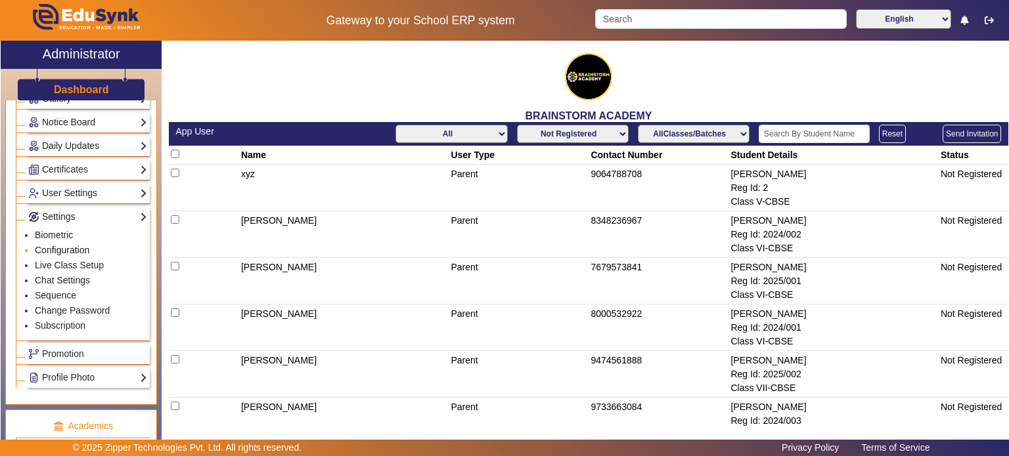
click at [62, 245] on link "Configuration" at bounding box center [62, 250] width 55 height 11
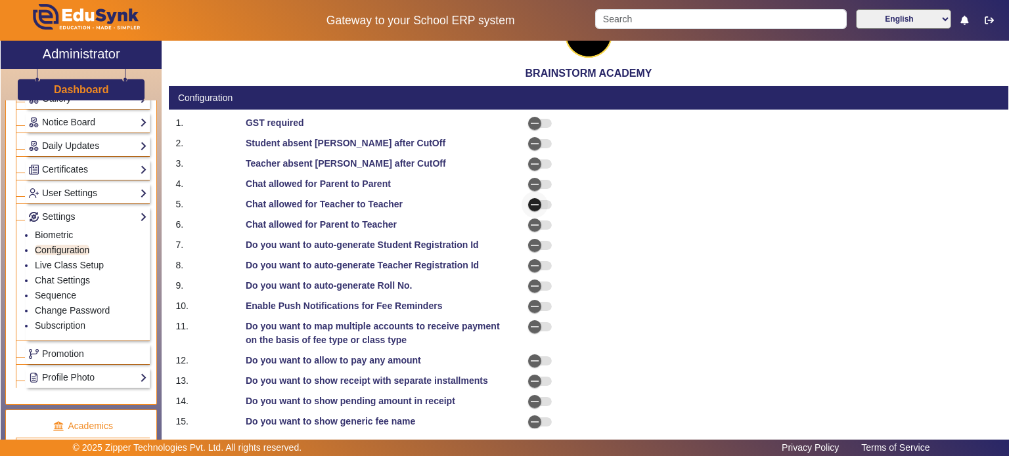
scroll to position [66, 0]
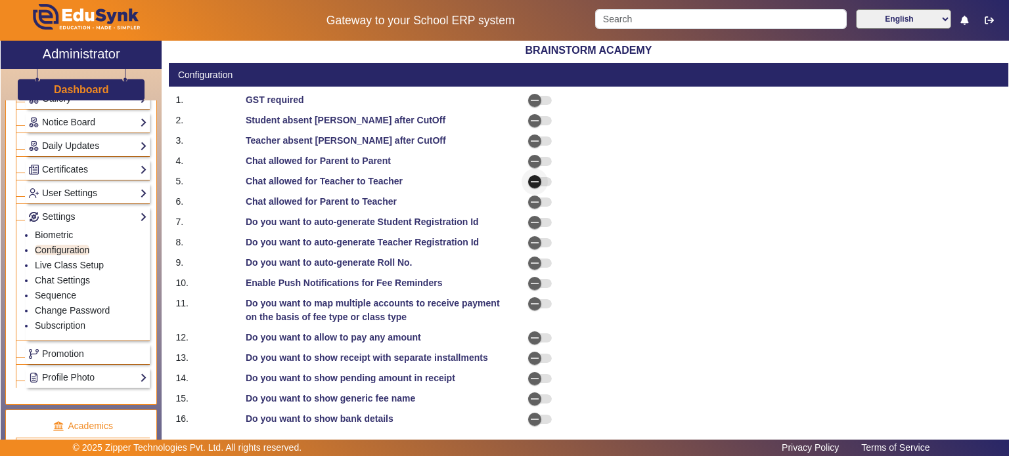
click at [543, 186] on span "button" at bounding box center [534, 182] width 26 height 26
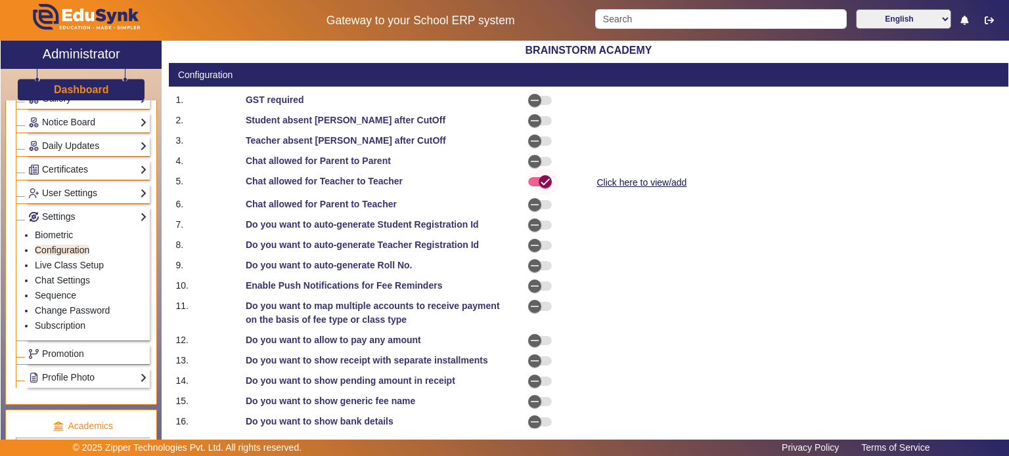
click at [543, 186] on icon "button" at bounding box center [545, 182] width 12 height 12
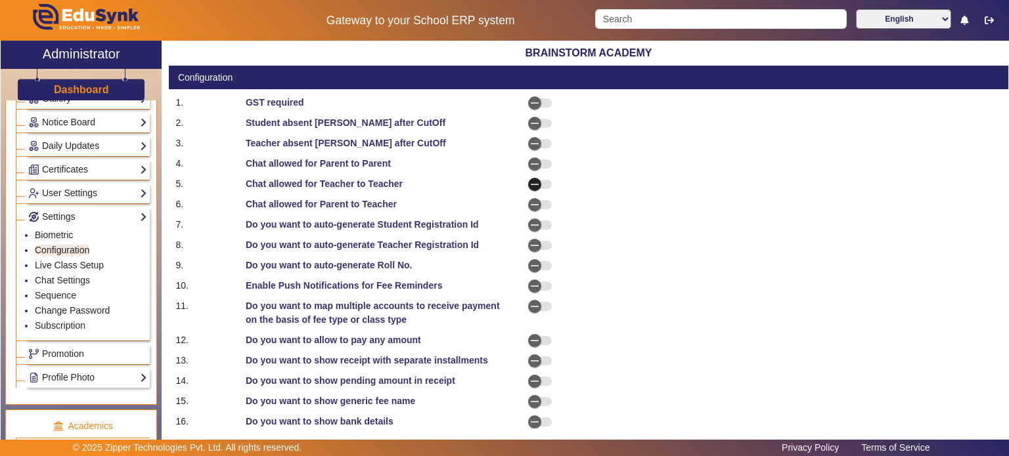
scroll to position [0, 0]
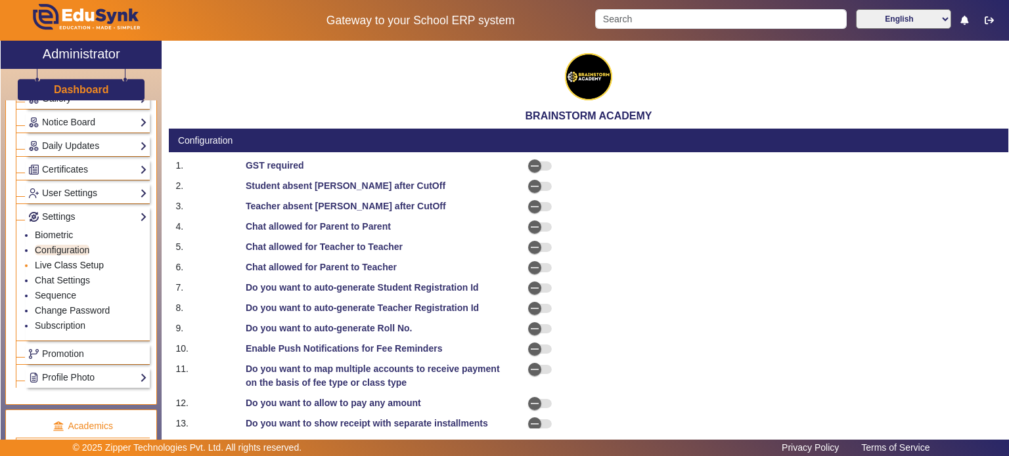
click at [64, 263] on link "Live Class Setup" at bounding box center [69, 265] width 69 height 11
click at [74, 260] on link "Live Class Setup" at bounding box center [69, 265] width 69 height 11
click at [68, 261] on link "Live Class Setup" at bounding box center [69, 265] width 69 height 11
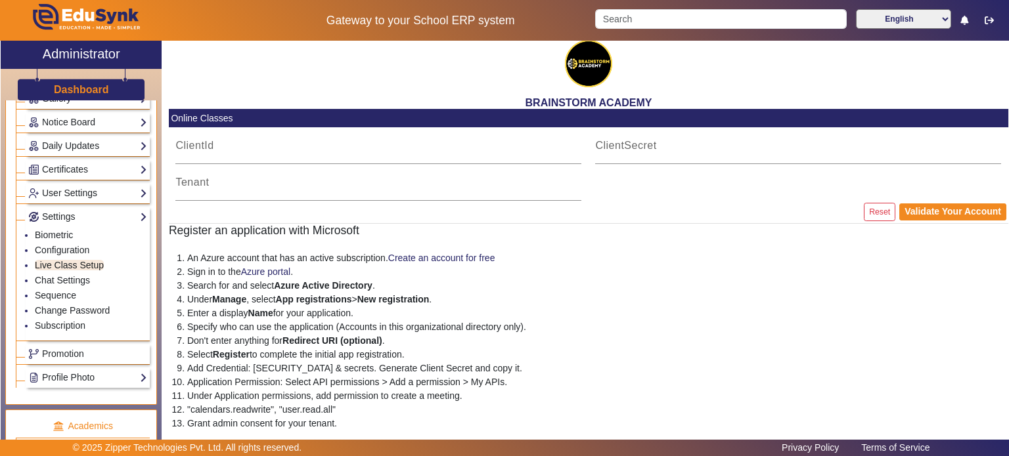
scroll to position [21, 0]
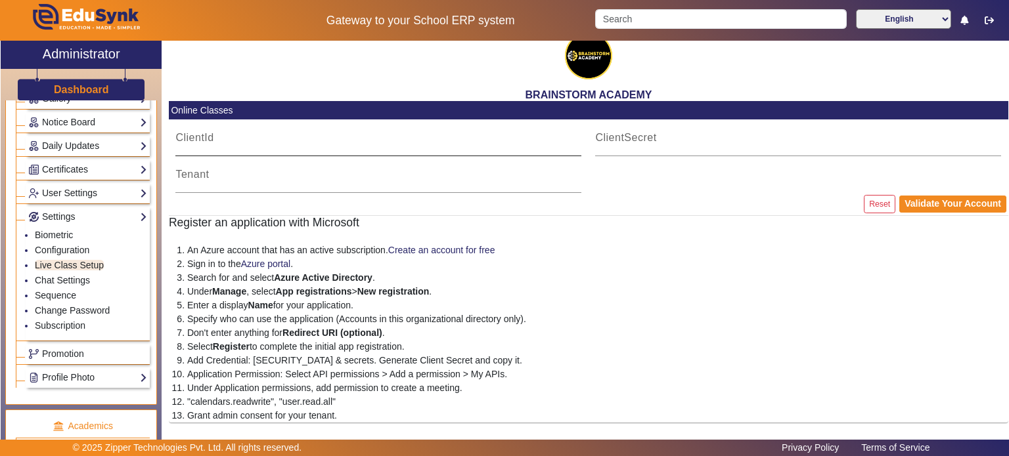
click at [206, 146] on input "ClientId" at bounding box center [378, 143] width 406 height 16
click at [326, 267] on p "Sign in to the Azure portal ." at bounding box center [597, 264] width 821 height 14
click at [62, 294] on link "Sequence" at bounding box center [55, 295] width 41 height 11
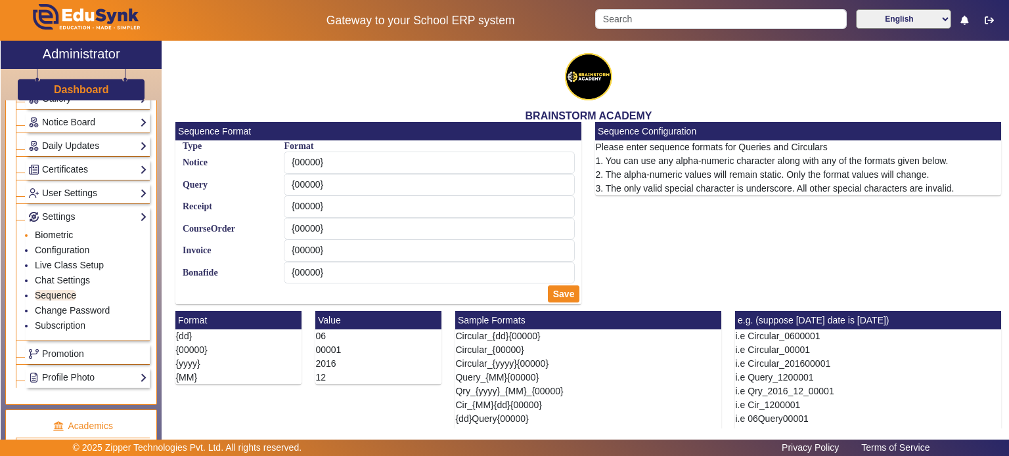
click at [69, 230] on link "Biometric" at bounding box center [54, 235] width 38 height 11
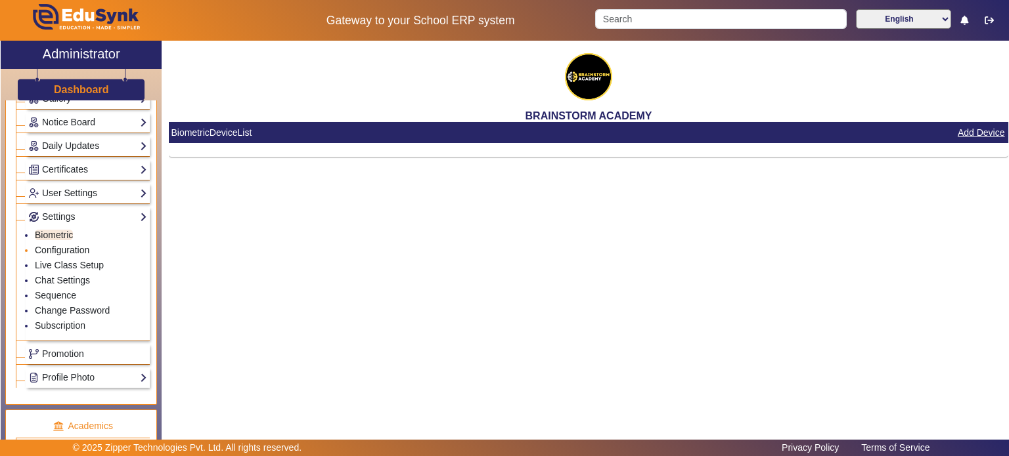
click at [68, 245] on link "Configuration" at bounding box center [62, 250] width 55 height 11
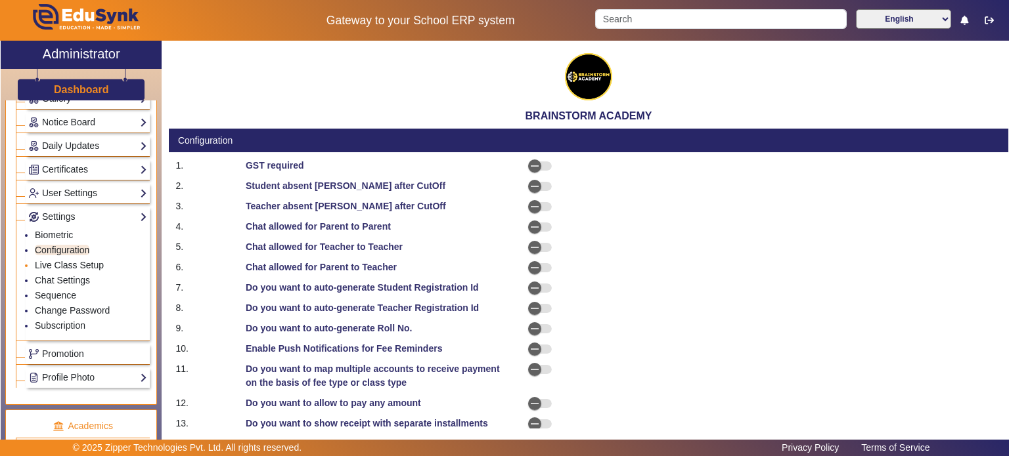
click at [68, 260] on link "Live Class Setup" at bounding box center [69, 265] width 69 height 11
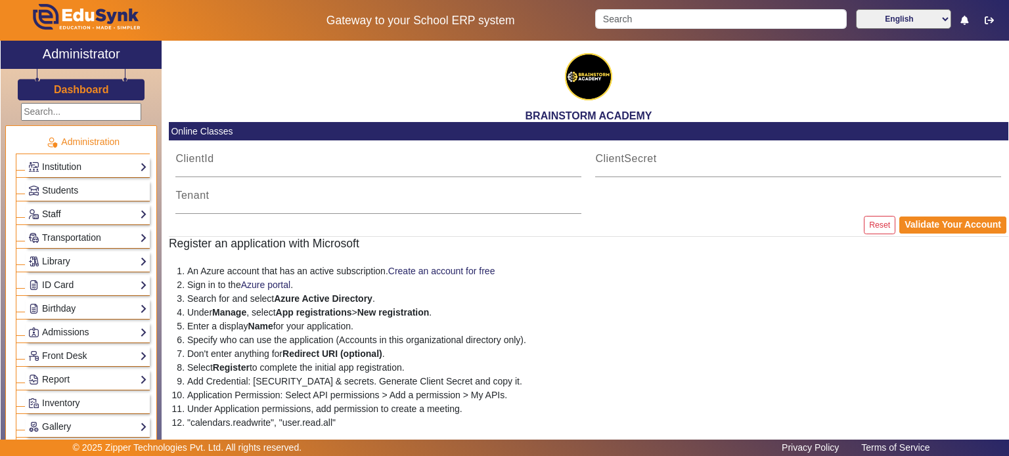
click at [68, 212] on link "Staff" at bounding box center [87, 214] width 119 height 15
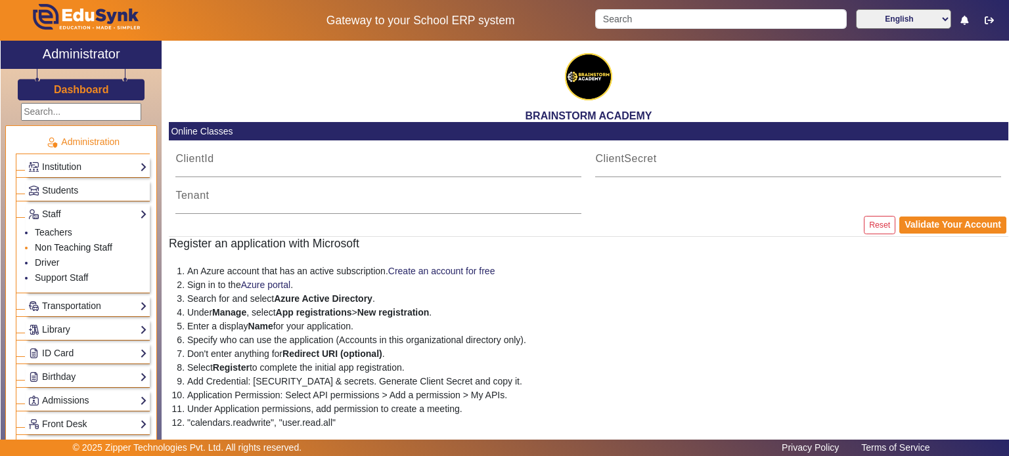
click at [66, 244] on link "Non Teaching Staff" at bounding box center [74, 247] width 78 height 11
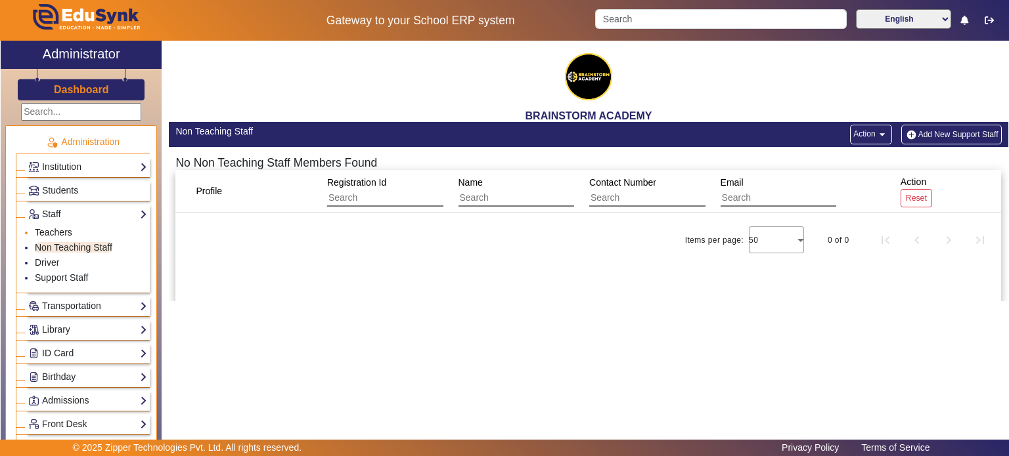
click at [62, 234] on link "Teachers" at bounding box center [53, 232] width 37 height 11
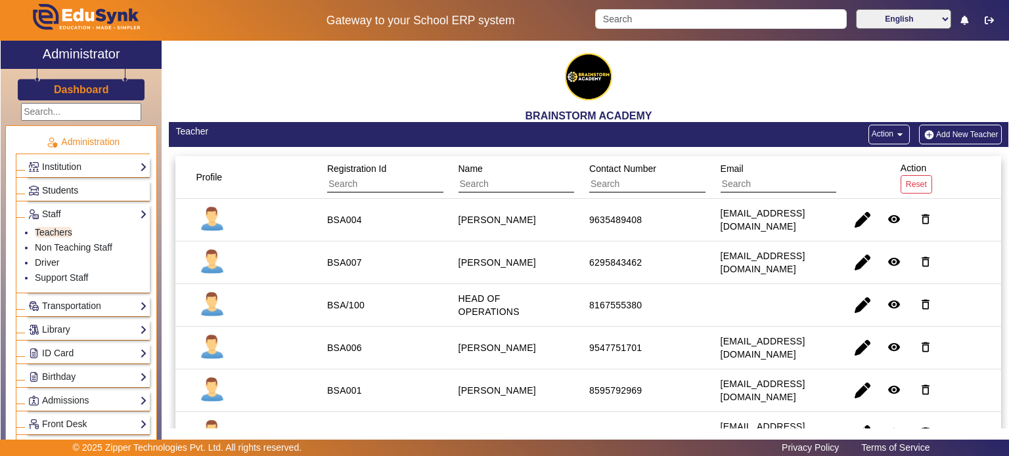
click at [79, 187] on link "Students" at bounding box center [87, 190] width 119 height 15
